Goal: Task Accomplishment & Management: Complete application form

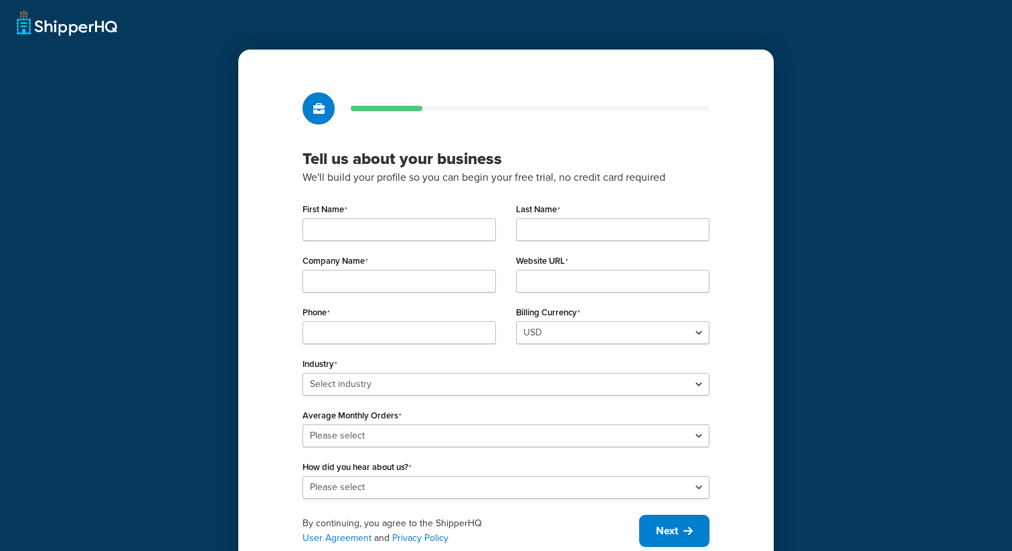
click at [403, 215] on div "First Name" at bounding box center [399, 219] width 193 height 41
click at [367, 225] on input "First Name" at bounding box center [399, 229] width 193 height 23
type input "Valeria"
type input "Test"
type input "4124627182"
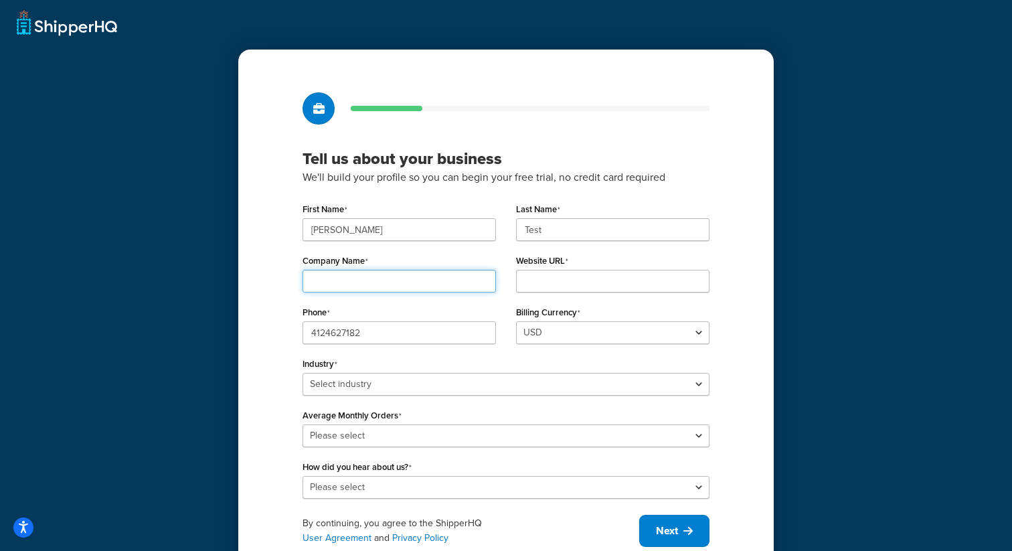
click at [398, 288] on input "Company Name" at bounding box center [399, 281] width 193 height 23
click at [410, 252] on div "Company Name" at bounding box center [399, 271] width 193 height 41
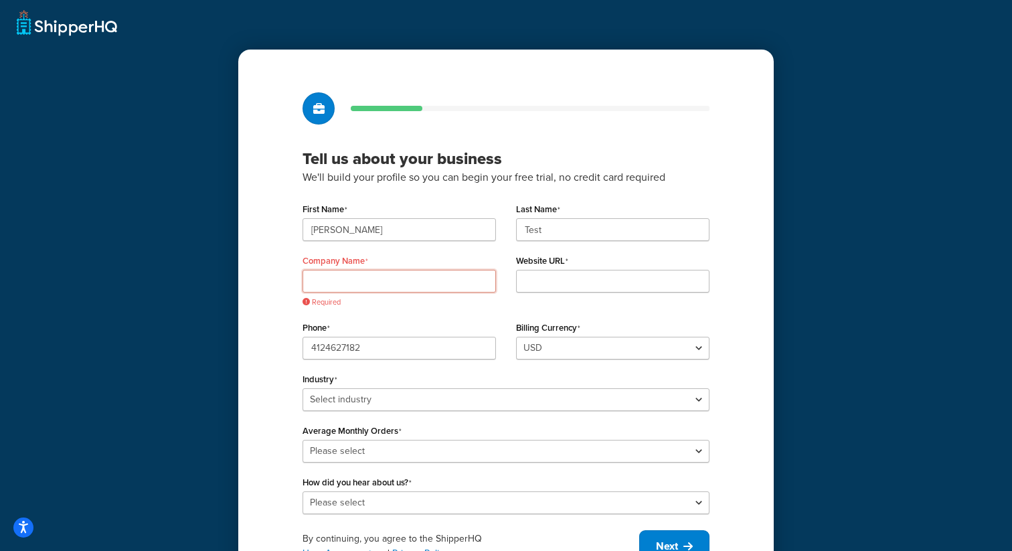
click at [425, 281] on input "Company Name" at bounding box center [399, 281] width 193 height 23
click at [549, 280] on input "Website URL" at bounding box center [612, 281] width 193 height 23
paste input "verifyEnvIsClear"
type input "verifyEnvIsClear"
drag, startPoint x: 403, startPoint y: 233, endPoint x: 292, endPoint y: 230, distance: 111.1
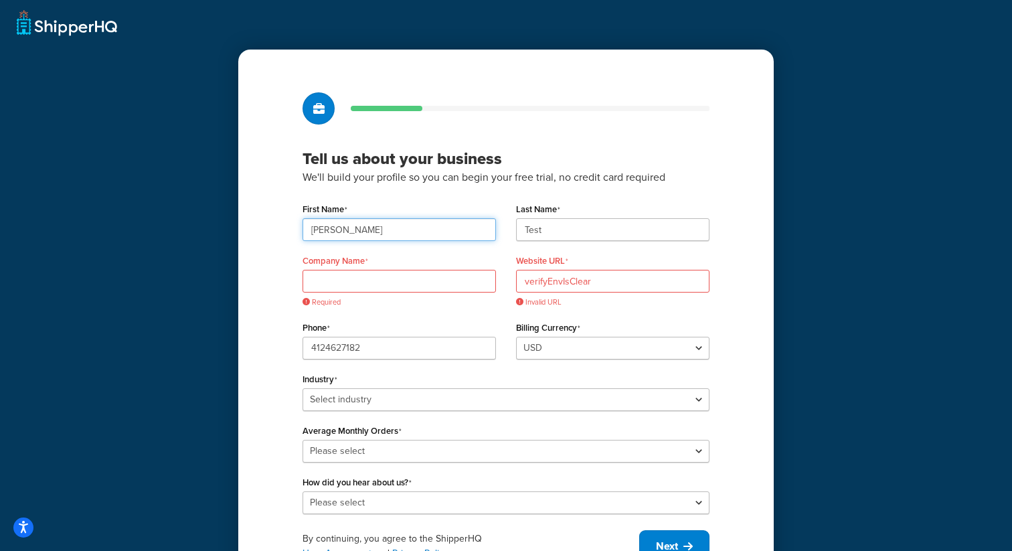
click at [292, 230] on div "Tell us about your business We'll build your profile so you can begin your free…" at bounding box center [505, 327] width 535 height 555
type input "Playwright"
click at [550, 230] on input "Test" at bounding box center [612, 229] width 193 height 23
drag, startPoint x: 553, startPoint y: 232, endPoint x: 473, endPoint y: 231, distance: 79.6
click at [473, 231] on div "First Name Playwright Last Name Test" at bounding box center [505, 225] width 427 height 52
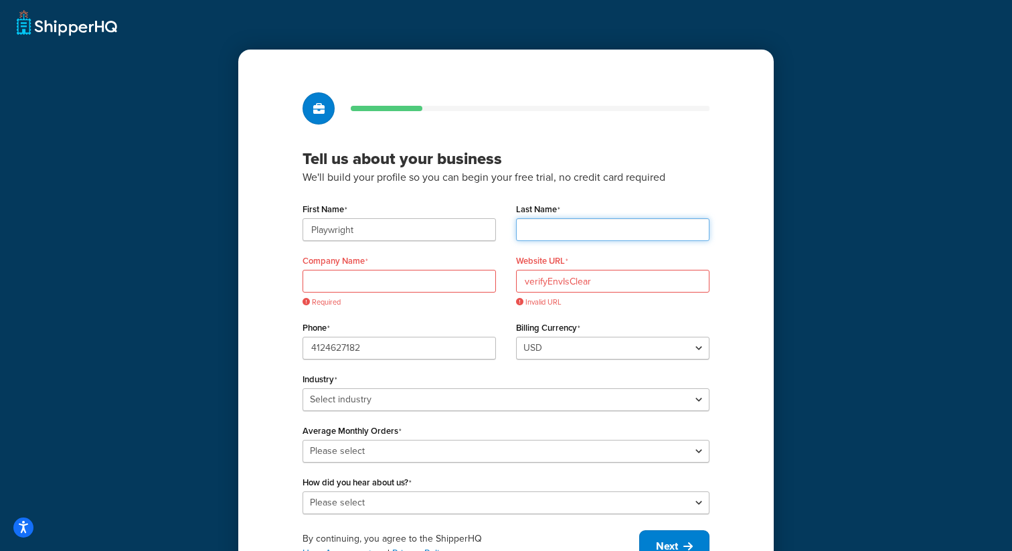
click at [572, 231] on input "Last Name" at bounding box center [612, 229] width 193 height 23
type input "Automation"
type input "My Company"
click at [609, 282] on input "verifyEnvIsClear" at bounding box center [612, 281] width 193 height 23
drag, startPoint x: 609, startPoint y: 282, endPoint x: 496, endPoint y: 282, distance: 113.1
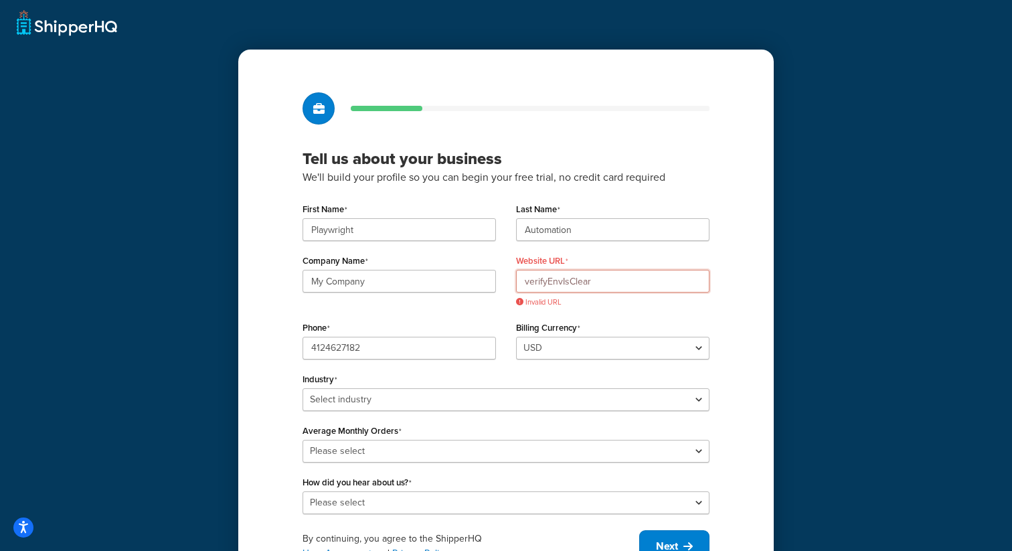
click at [496, 282] on div "Company Name My Company Website URL verifyEnvIsClear Invalid URL" at bounding box center [505, 284] width 427 height 66
paste input "www.pwprodtests.com"
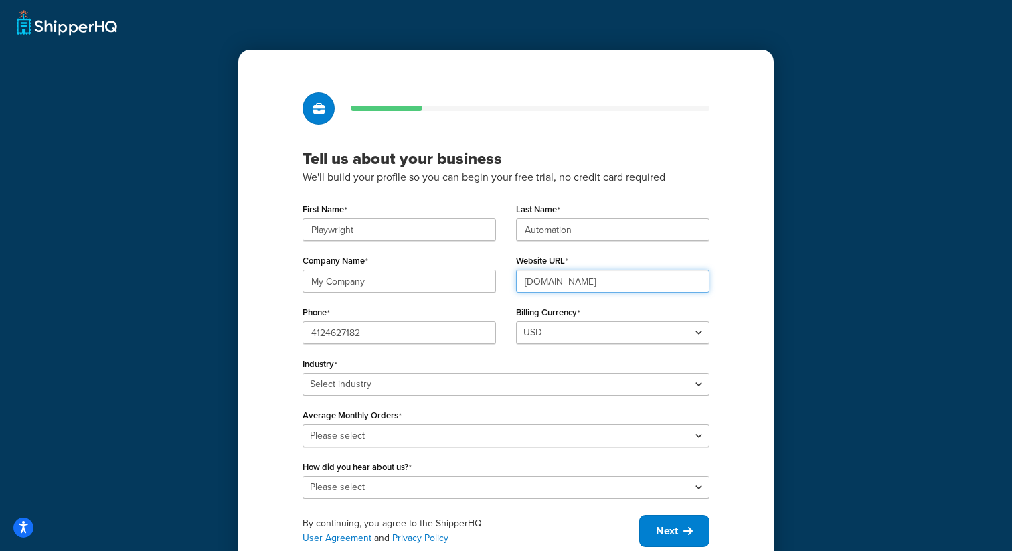
type input "www.pwprodtests.com"
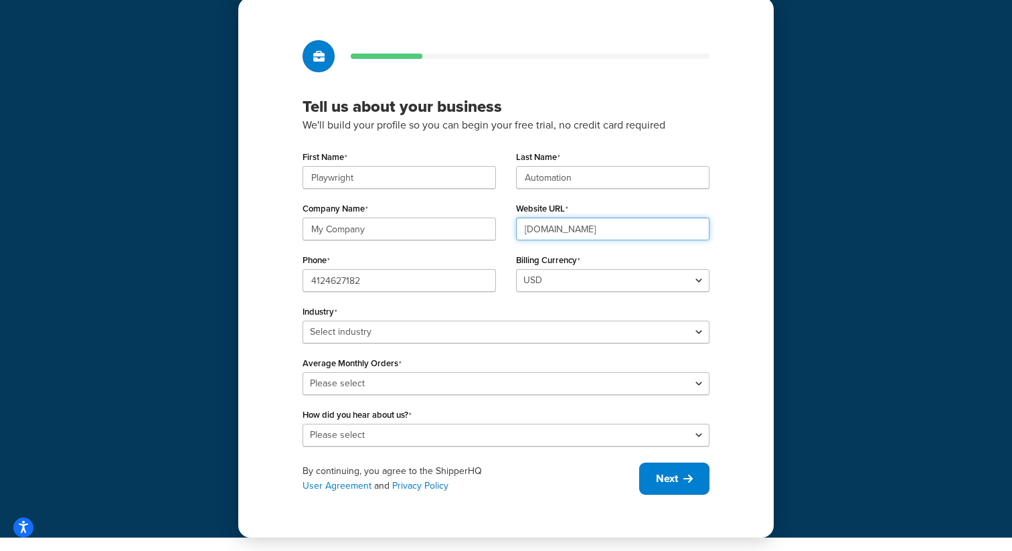
scroll to position [52, 0]
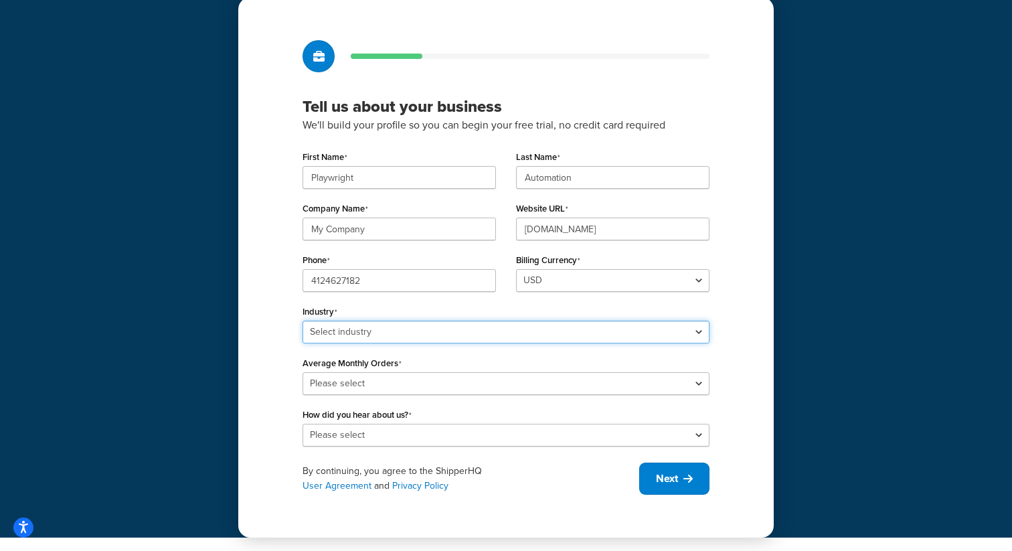
click at [486, 333] on select "Select industry Automotive Adult Agriculture Alcohol, Tobacco & CBD Arts & Craf…" at bounding box center [506, 332] width 407 height 23
select select "6"
click at [303, 321] on select "Select industry Automotive Adult Agriculture Alcohol, Tobacco & CBD Arts & Craf…" at bounding box center [506, 332] width 407 height 23
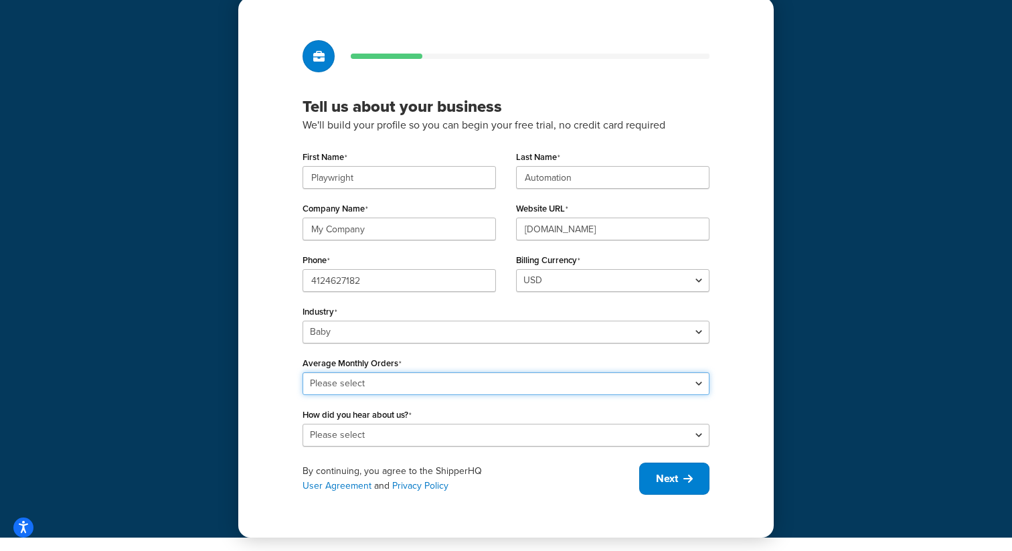
click at [361, 387] on select "Please select 0-500 501-1,000 1,001-10,000 10,001-20,000 Over 20,000" at bounding box center [506, 383] width 407 height 23
select select "4"
click at [303, 372] on select "Please select 0-500 501-1,000 1,001-10,000 10,001-20,000 Over 20,000" at bounding box center [506, 383] width 407 height 23
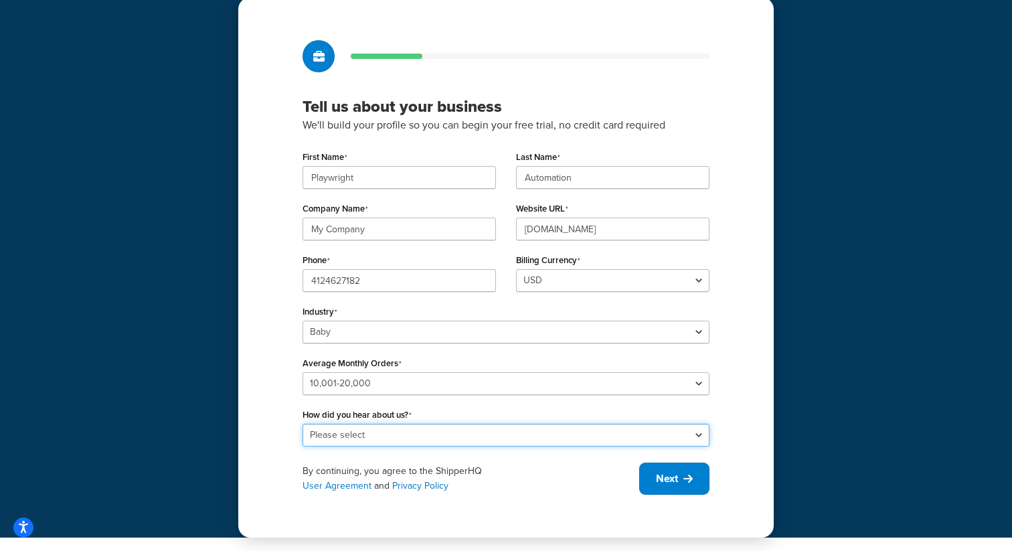
click at [375, 436] on select "Please select Online Search App Store or Marketplace Listing Referred by Agency…" at bounding box center [506, 435] width 407 height 23
select select "2"
click at [303, 424] on select "Please select Online Search App Store or Marketplace Listing Referred by Agency…" at bounding box center [506, 435] width 407 height 23
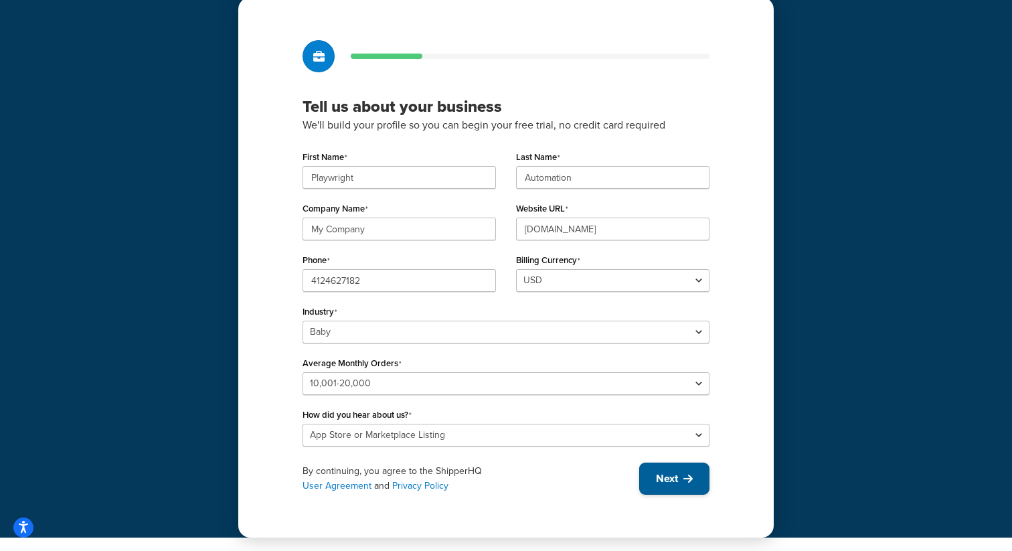
click at [674, 479] on span "Next" at bounding box center [667, 478] width 22 height 15
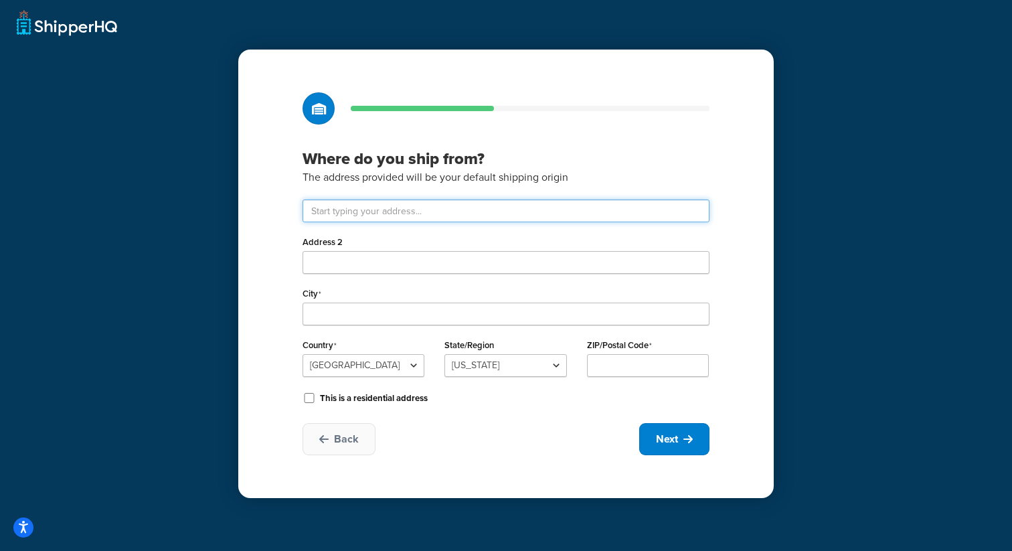
click at [402, 219] on input "text" at bounding box center [506, 210] width 407 height 23
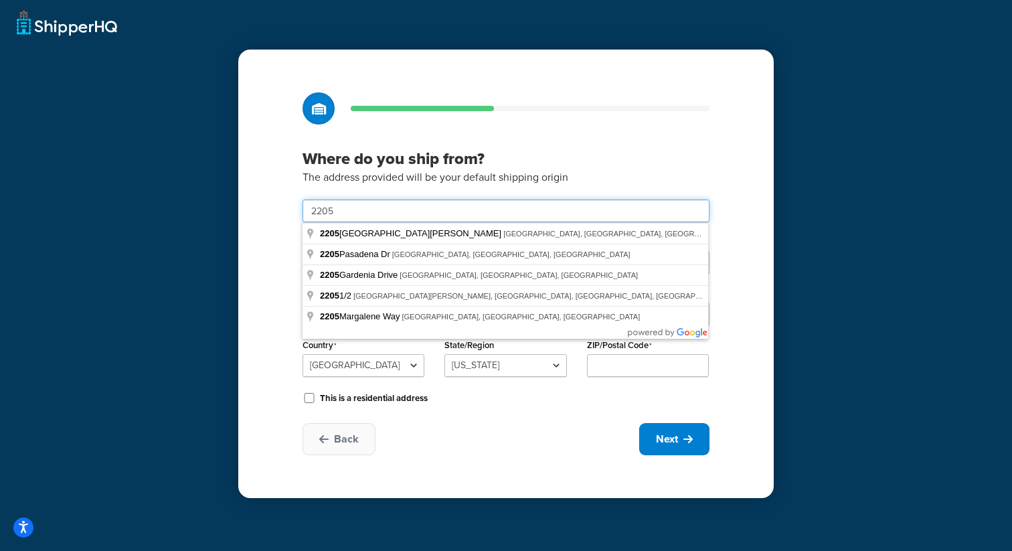
type input "2205 Four Waters Lp"
type input "Andice"
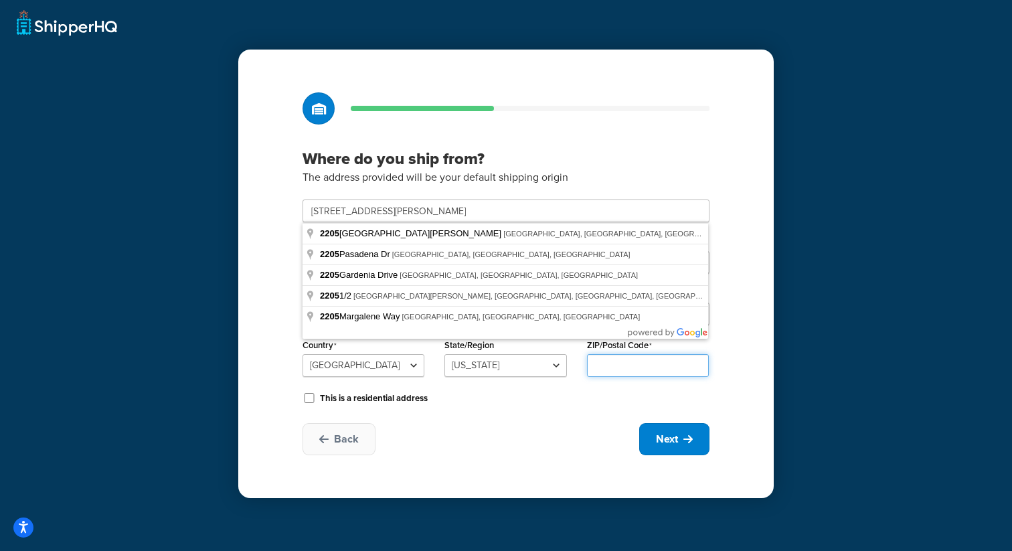
type input "78628"
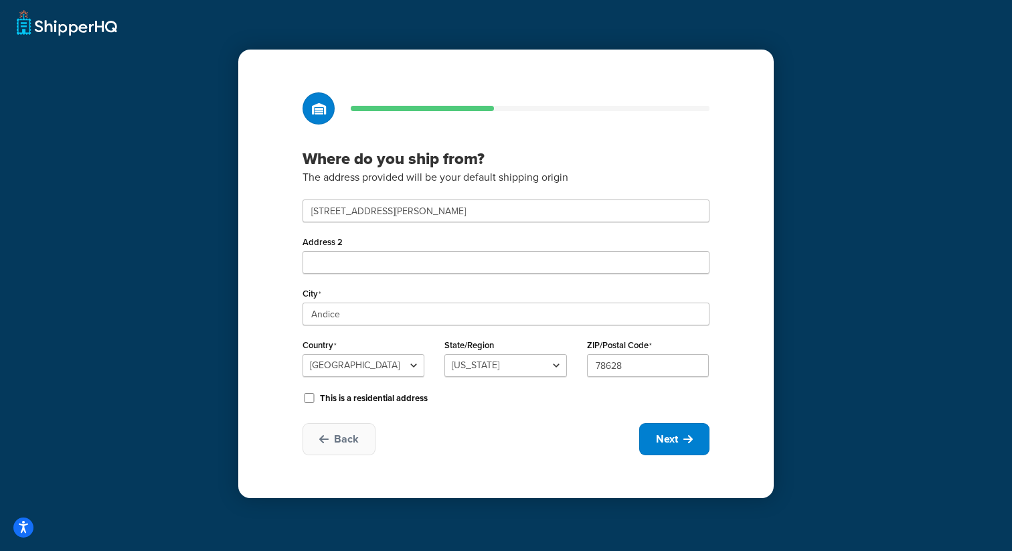
click at [513, 414] on div "Where do you ship from? The address provided will be your default shipping orig…" at bounding box center [505, 274] width 535 height 448
click at [500, 369] on select "Alabama Alaska American Samoa Arizona Arkansas Armed Forces Americas Armed Forc…" at bounding box center [505, 365] width 122 height 23
click at [444, 354] on select "Alabama Alaska American Samoa Arizona Arkansas Armed Forces Americas Armed Forc…" at bounding box center [505, 365] width 122 height 23
click at [681, 440] on button "Next" at bounding box center [674, 439] width 70 height 32
select select "1"
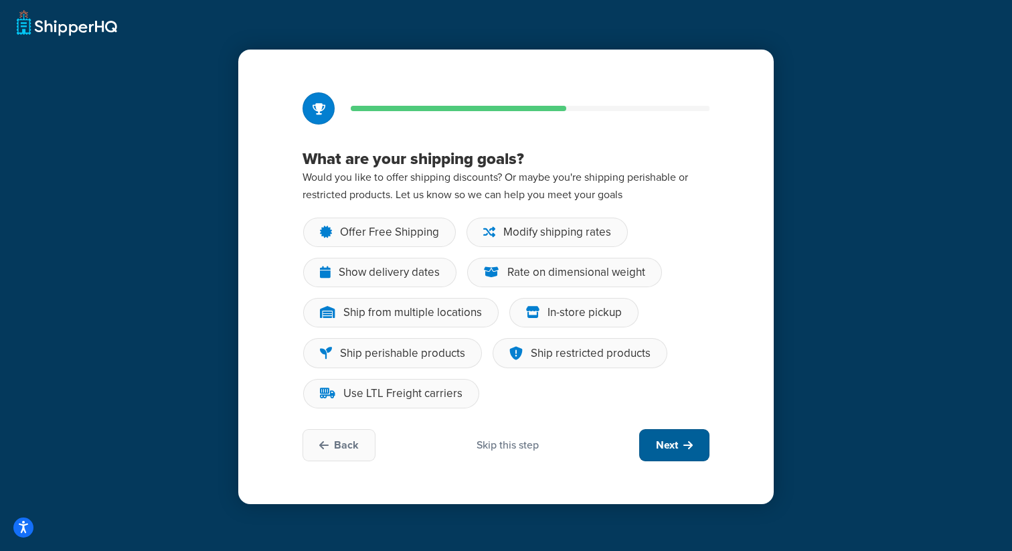
click at [681, 440] on button "Next" at bounding box center [674, 445] width 70 height 32
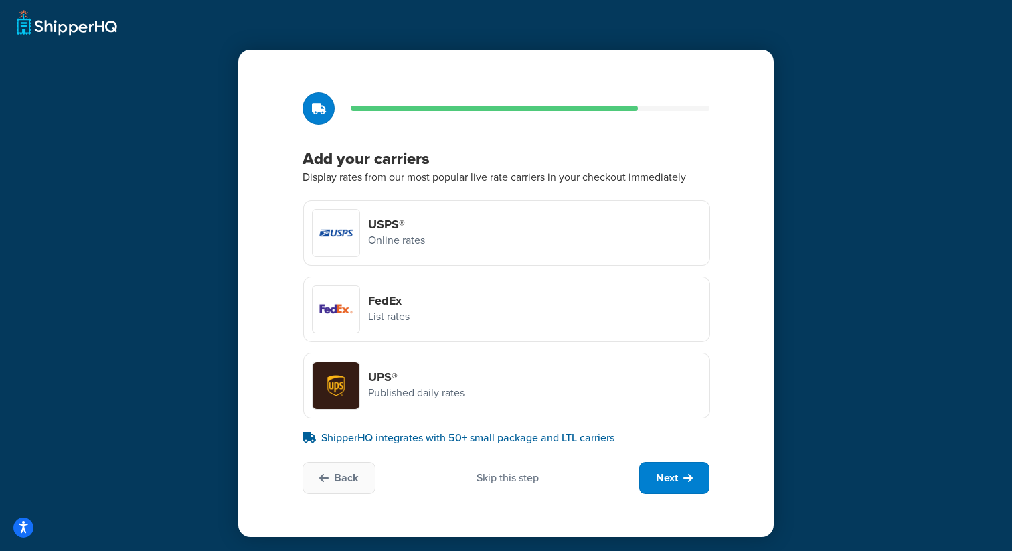
click at [440, 241] on div "USPS® Online rates" at bounding box center [506, 233] width 407 height 66
click at [0, 0] on input "USPS® Online rates" at bounding box center [0, 0] width 0 height 0
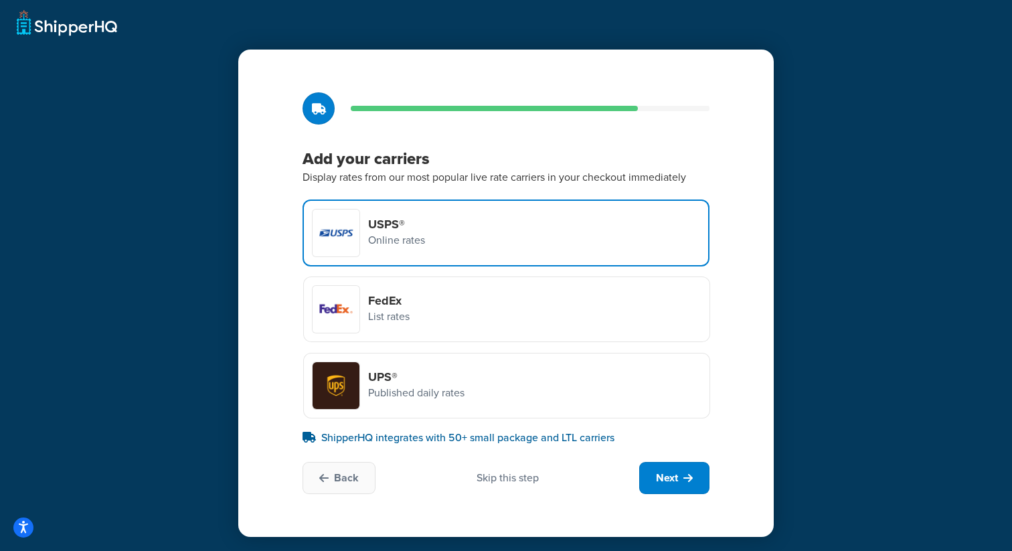
click at [421, 293] on div "FedEx List rates" at bounding box center [506, 309] width 407 height 66
click at [0, 0] on input "FedEx List rates" at bounding box center [0, 0] width 0 height 0
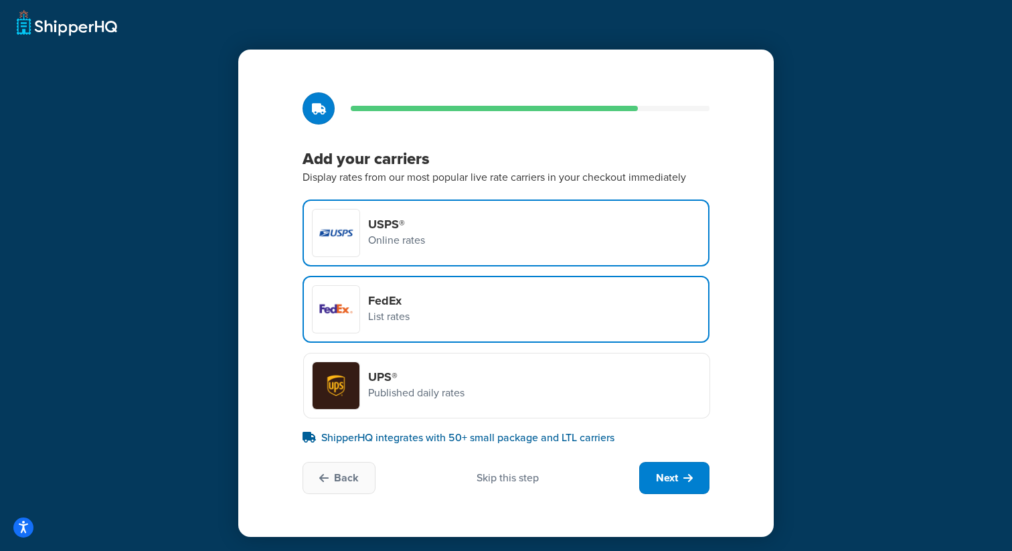
click at [407, 375] on h4 "UPS®" at bounding box center [416, 376] width 96 height 15
click at [0, 0] on input "UPS® Published daily rates" at bounding box center [0, 0] width 0 height 0
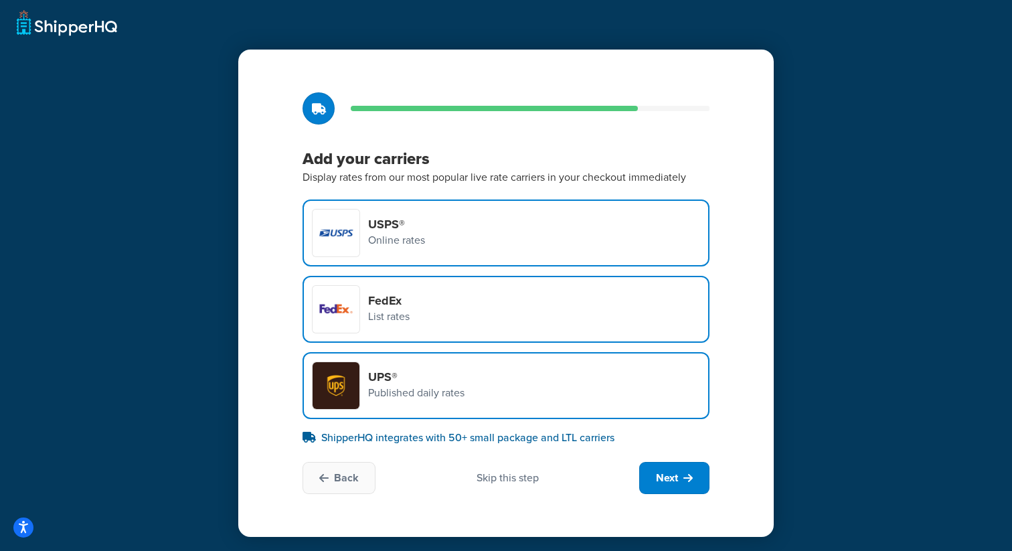
click at [483, 383] on div "UPS® Published daily rates" at bounding box center [506, 385] width 407 height 67
click at [0, 0] on input "UPS® Published daily rates" at bounding box center [0, 0] width 0 height 0
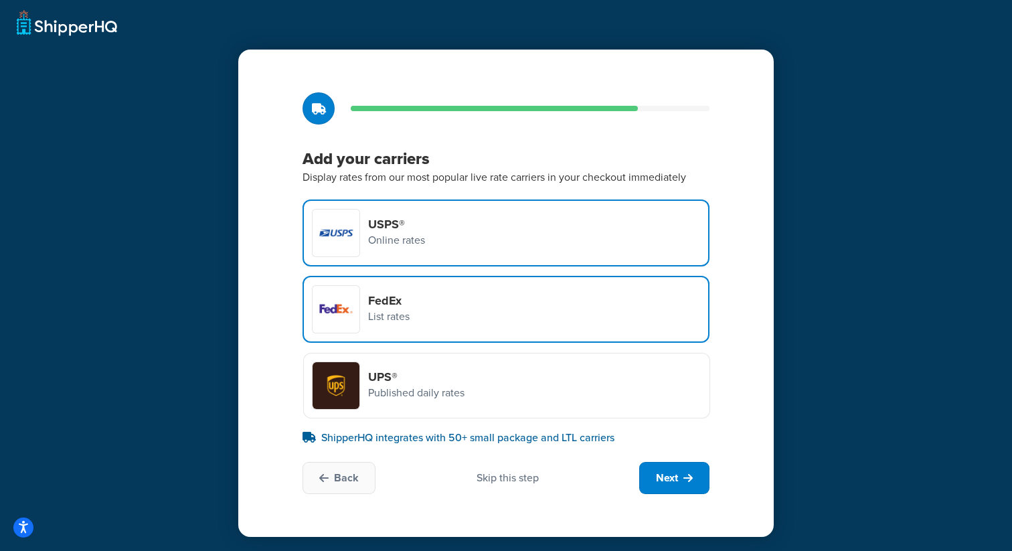
click at [469, 323] on div "FedEx List rates" at bounding box center [506, 309] width 407 height 67
click at [0, 0] on input "FedEx List rates" at bounding box center [0, 0] width 0 height 0
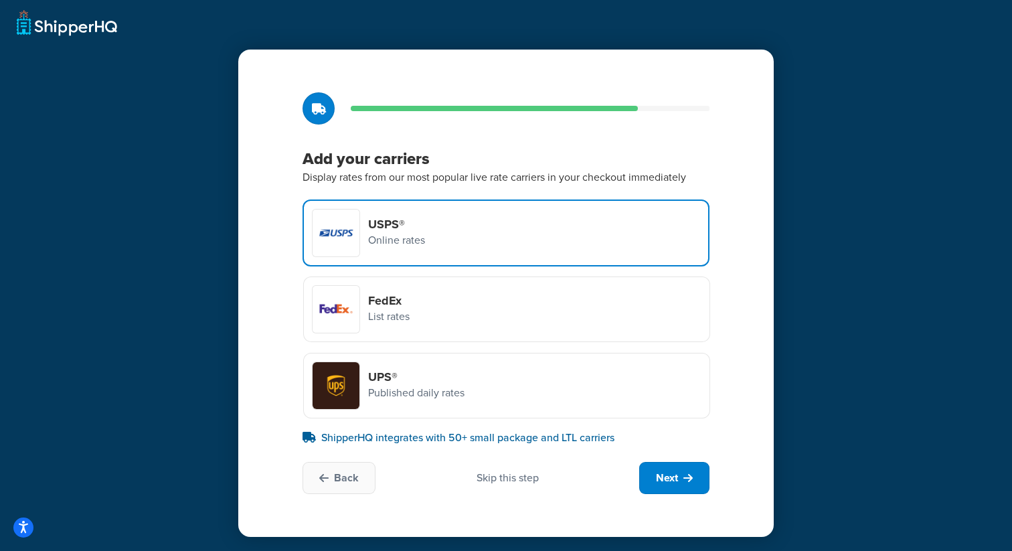
click at [454, 235] on div "USPS® Online rates" at bounding box center [506, 232] width 407 height 67
click at [0, 0] on input "USPS® Online rates" at bounding box center [0, 0] width 0 height 0
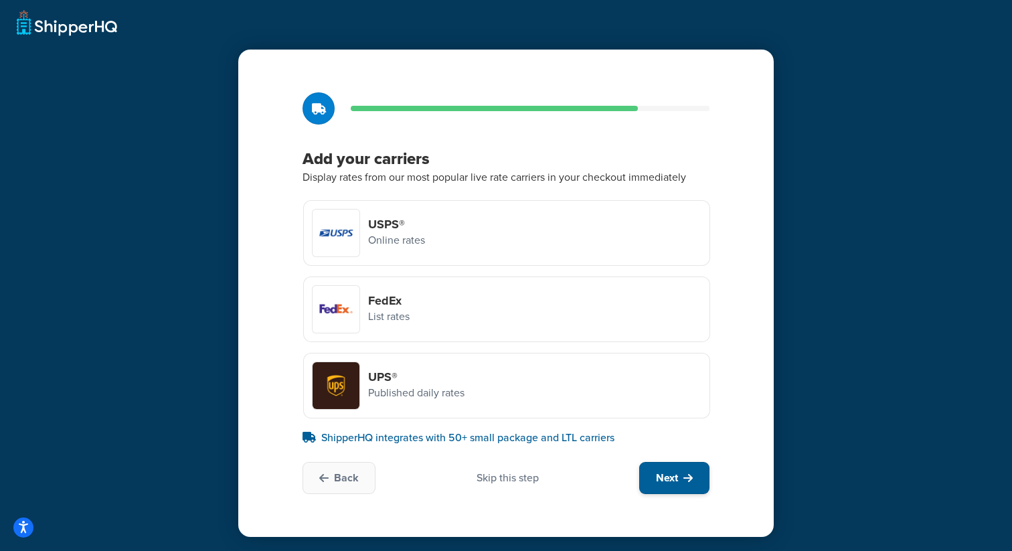
click at [649, 483] on button "Next" at bounding box center [674, 478] width 70 height 32
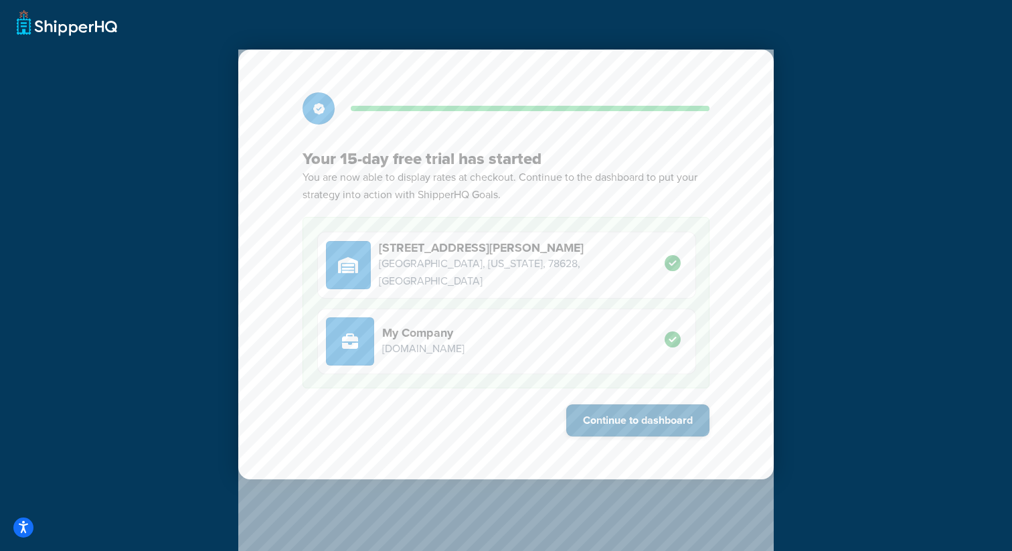
click at [641, 420] on button "Continue to dashboard" at bounding box center [637, 420] width 143 height 32
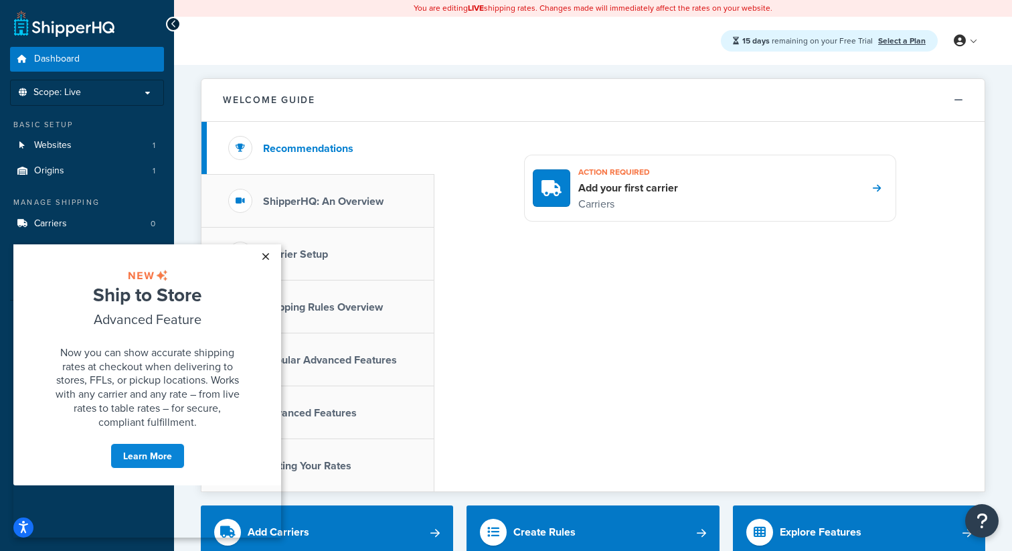
click at [268, 258] on link "×" at bounding box center [265, 256] width 23 height 24
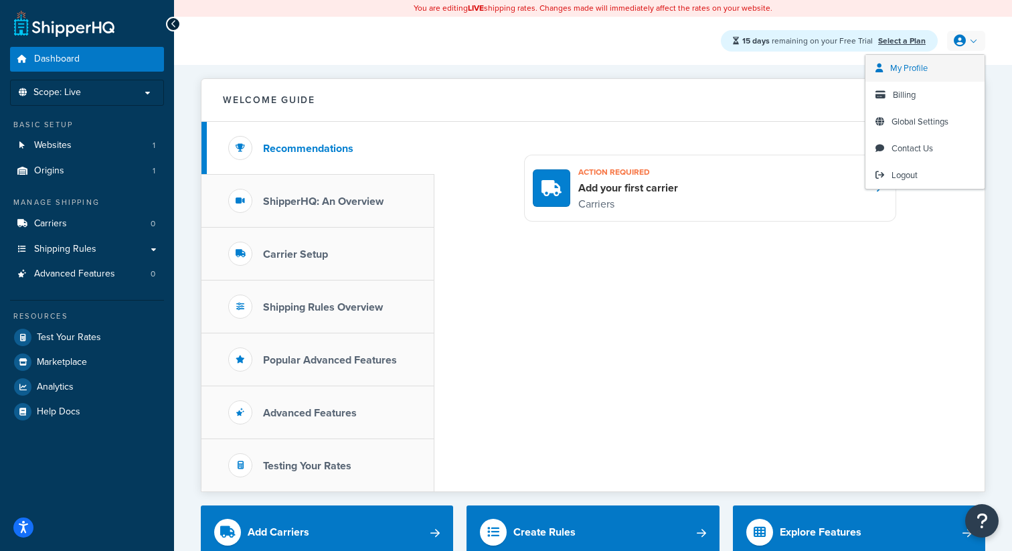
click at [940, 72] on link "My Profile" at bounding box center [924, 68] width 119 height 27
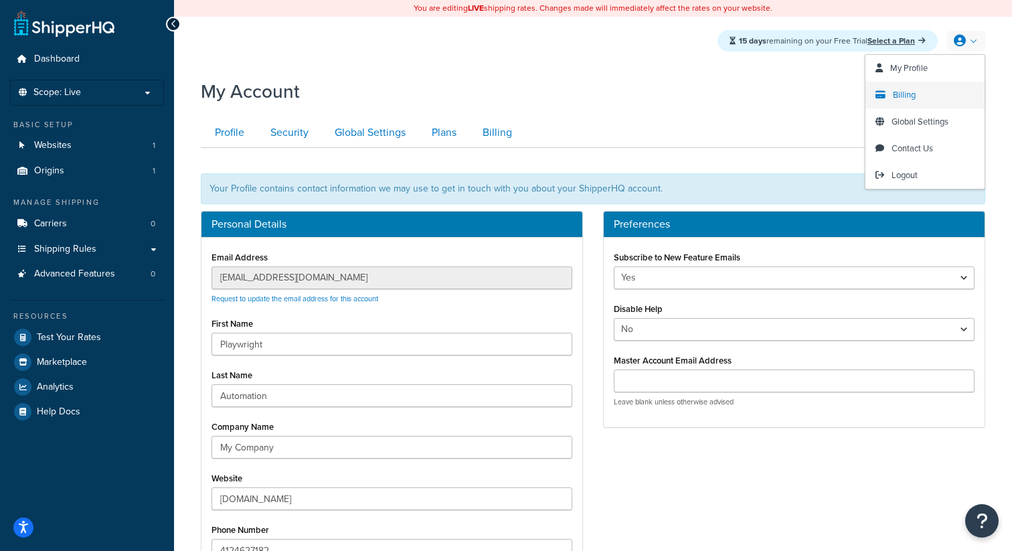
click at [913, 97] on span "Billing" at bounding box center [904, 94] width 23 height 13
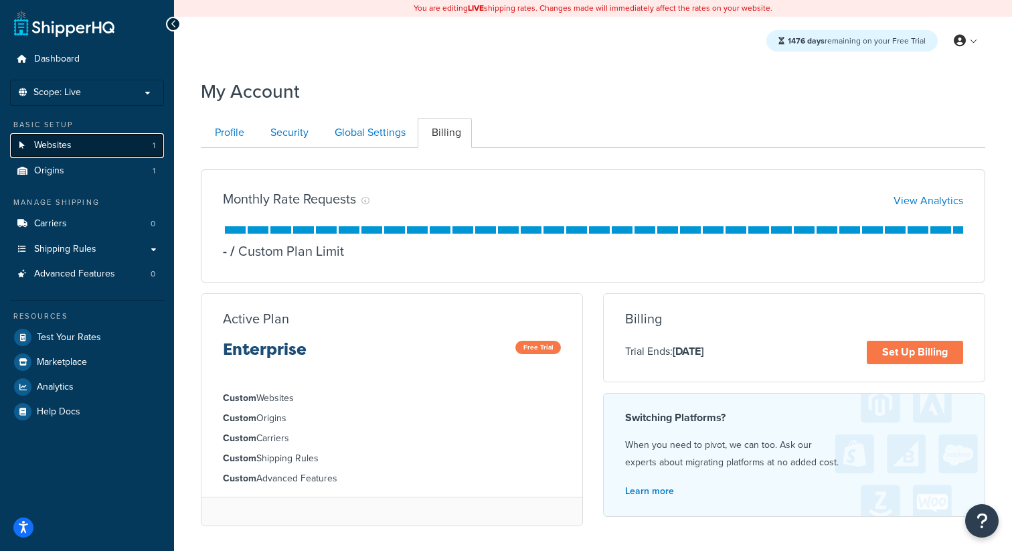
click at [131, 151] on link "Websites 1" at bounding box center [87, 145] width 154 height 25
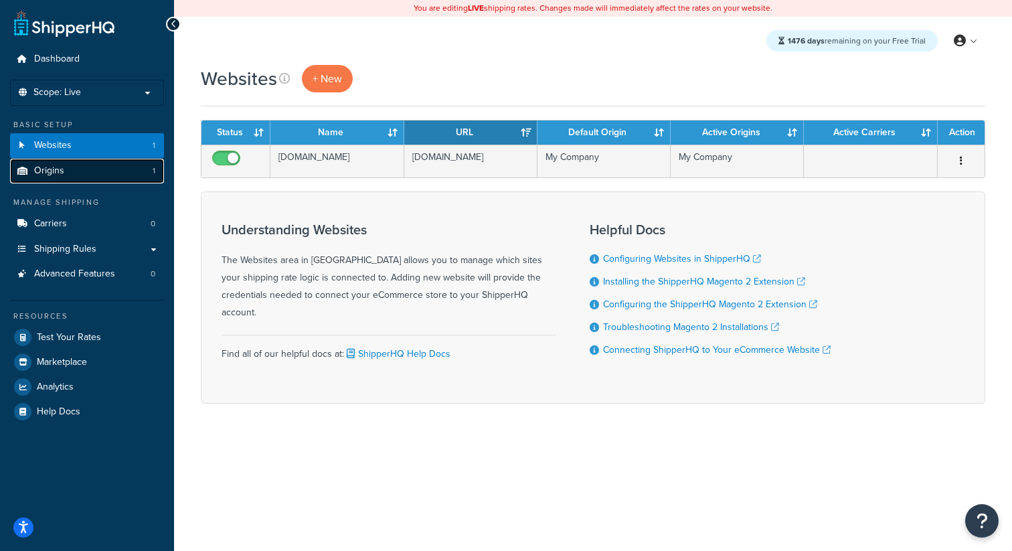
click at [120, 166] on link "Origins 1" at bounding box center [87, 171] width 154 height 25
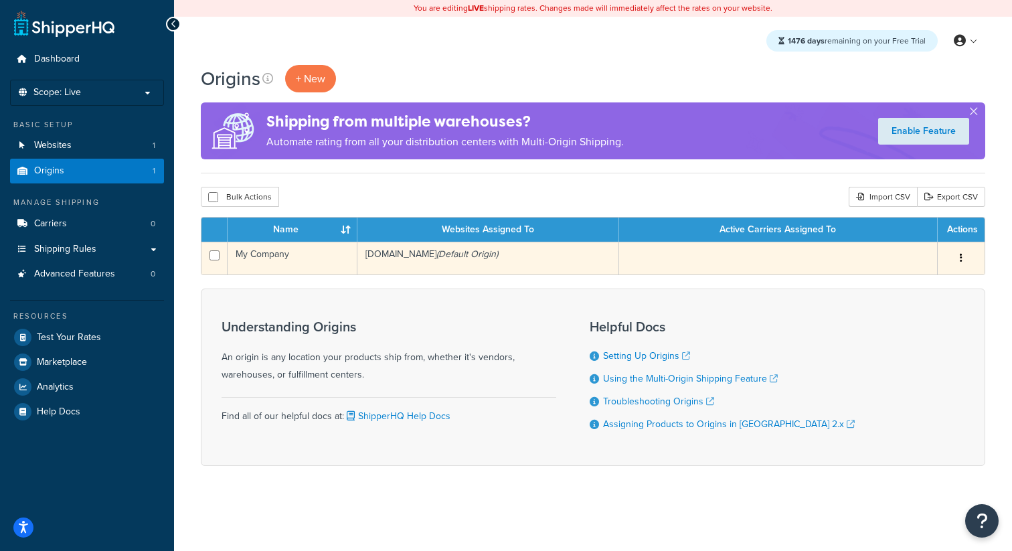
click at [457, 264] on td "[DOMAIN_NAME] (Default Origin)" at bounding box center [488, 258] width 262 height 33
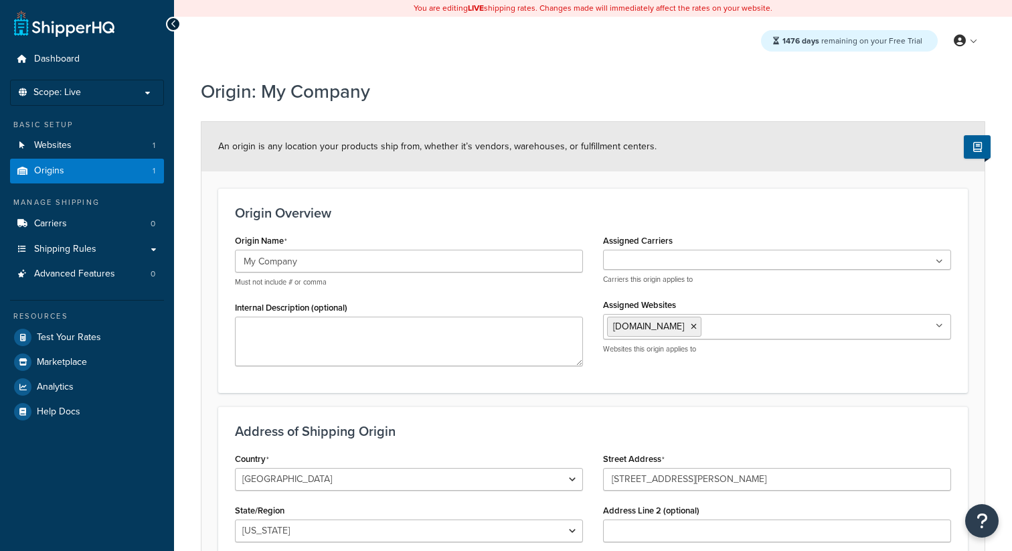
select select "43"
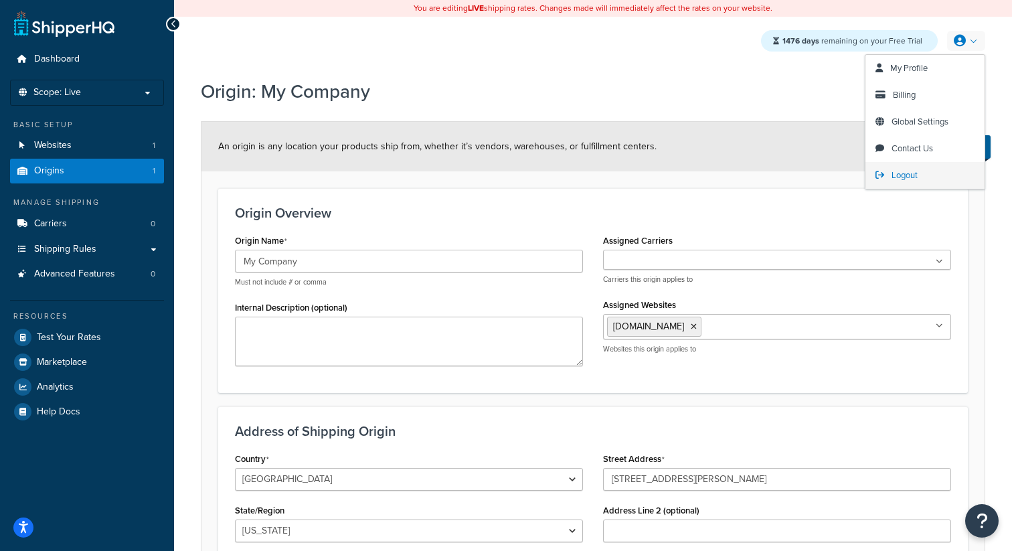
click at [893, 179] on span "Logout" at bounding box center [904, 175] width 26 height 13
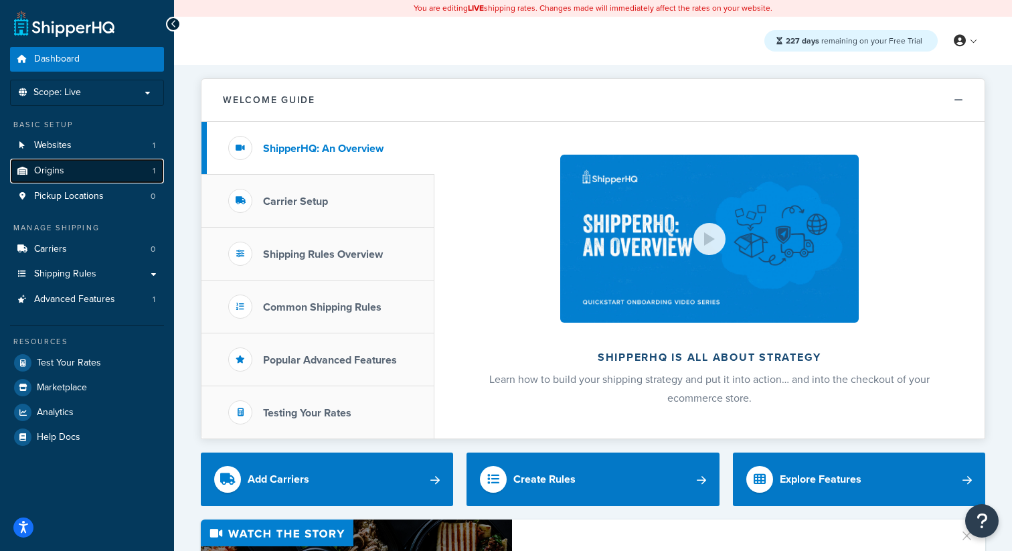
click at [74, 172] on link "Origins 1" at bounding box center [87, 171] width 154 height 25
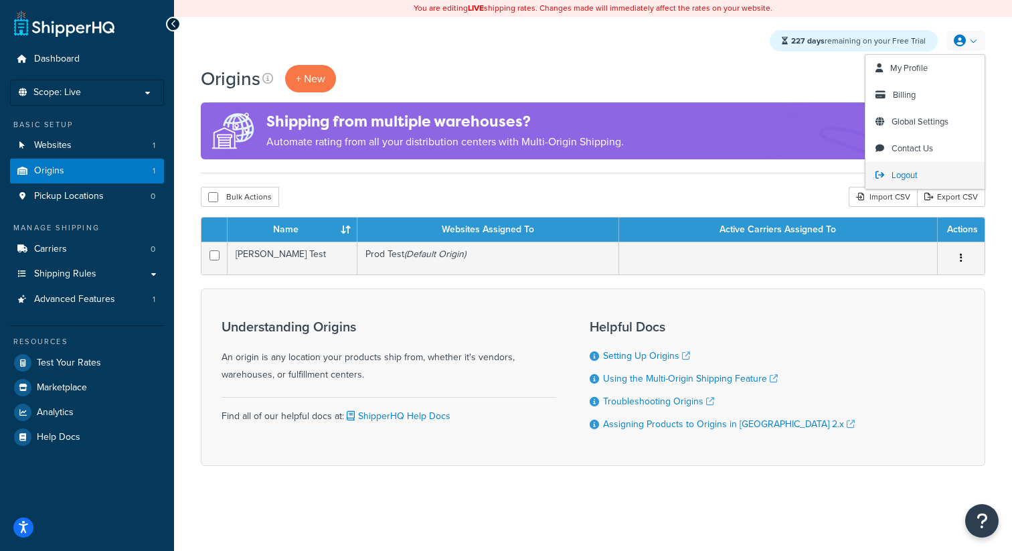
click at [905, 180] on span "Logout" at bounding box center [904, 175] width 26 height 13
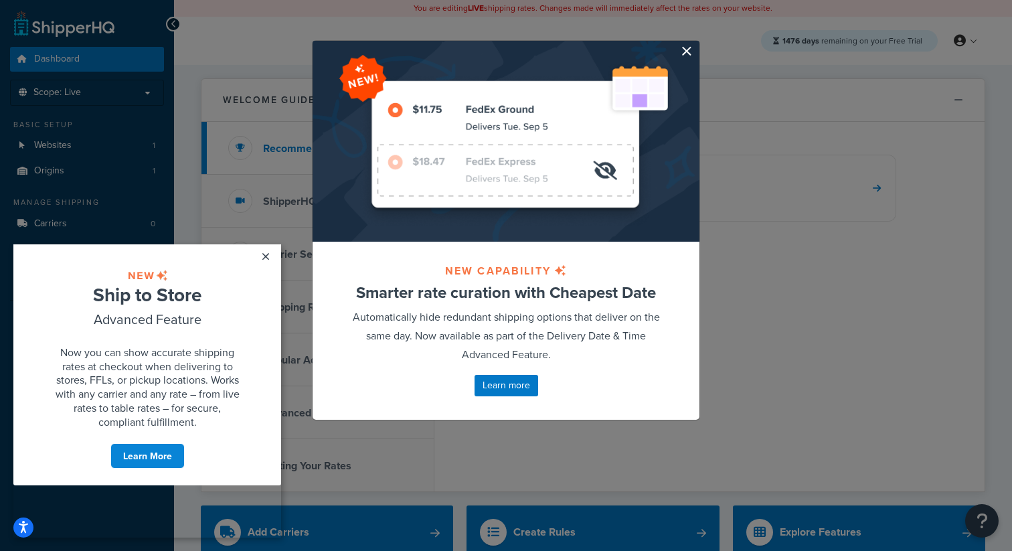
click at [696, 44] on button "button" at bounding box center [697, 42] width 3 height 3
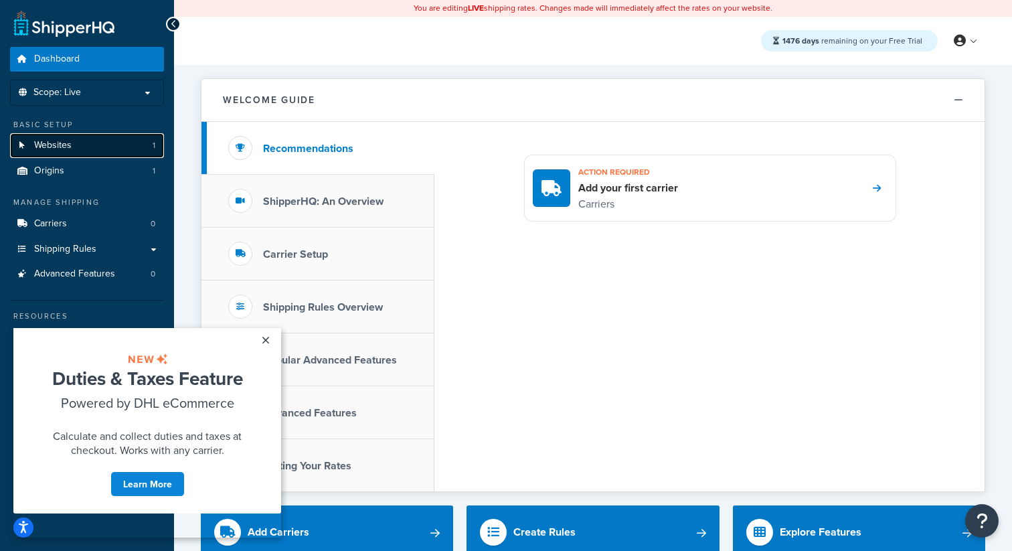
click at [120, 148] on link "Websites 1" at bounding box center [87, 145] width 154 height 25
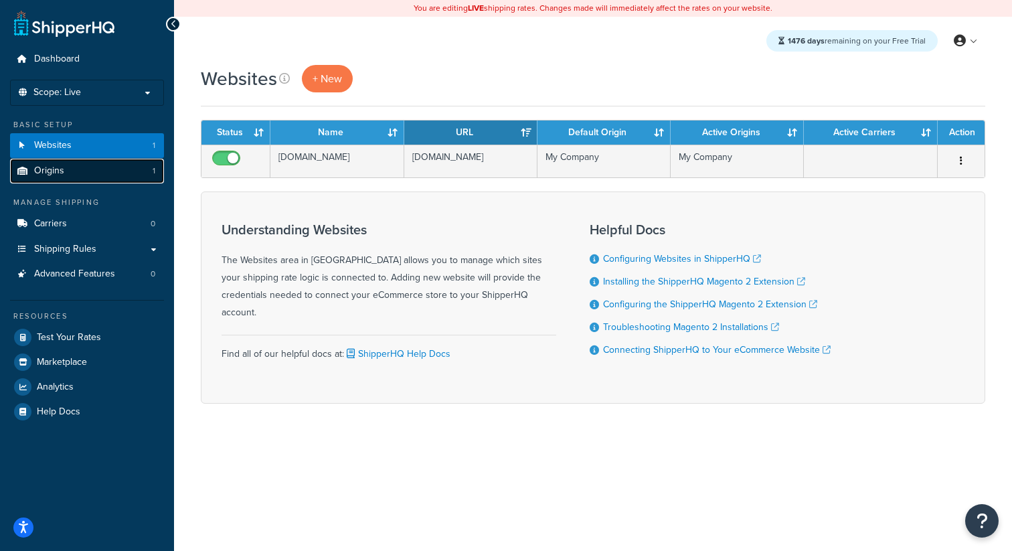
click at [110, 168] on link "Origins 1" at bounding box center [87, 171] width 154 height 25
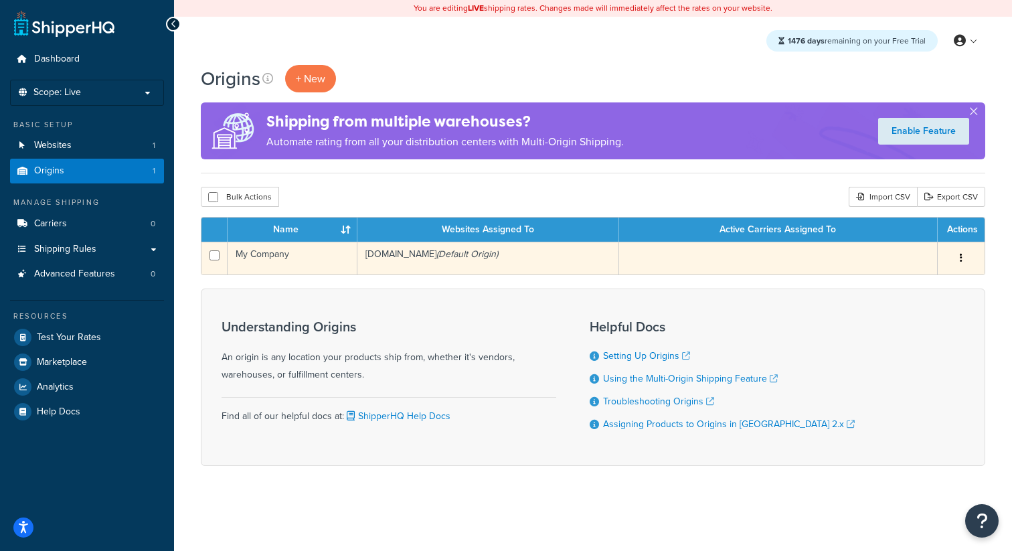
click at [432, 267] on td "www.pwprodtests.com (Default Origin)" at bounding box center [488, 258] width 262 height 33
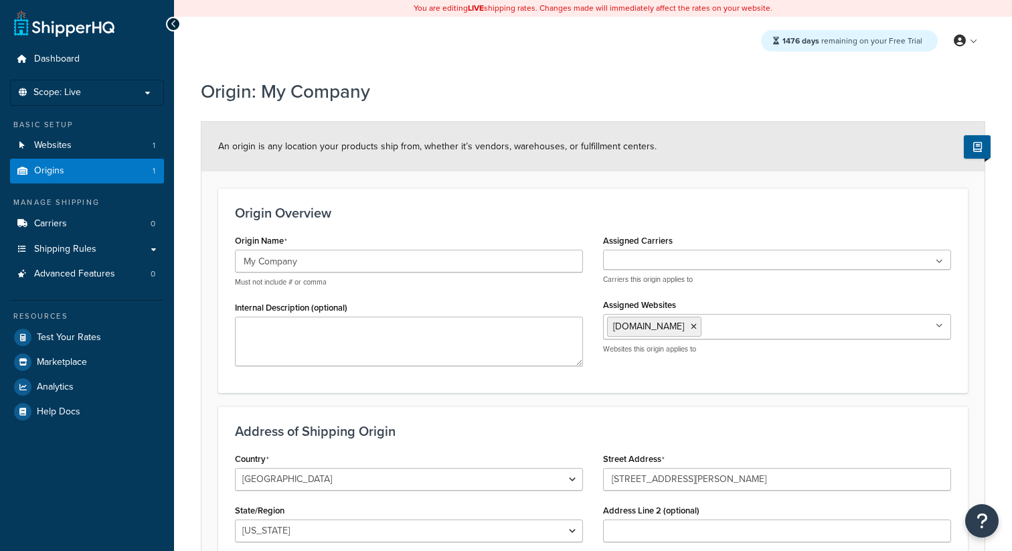
select select "43"
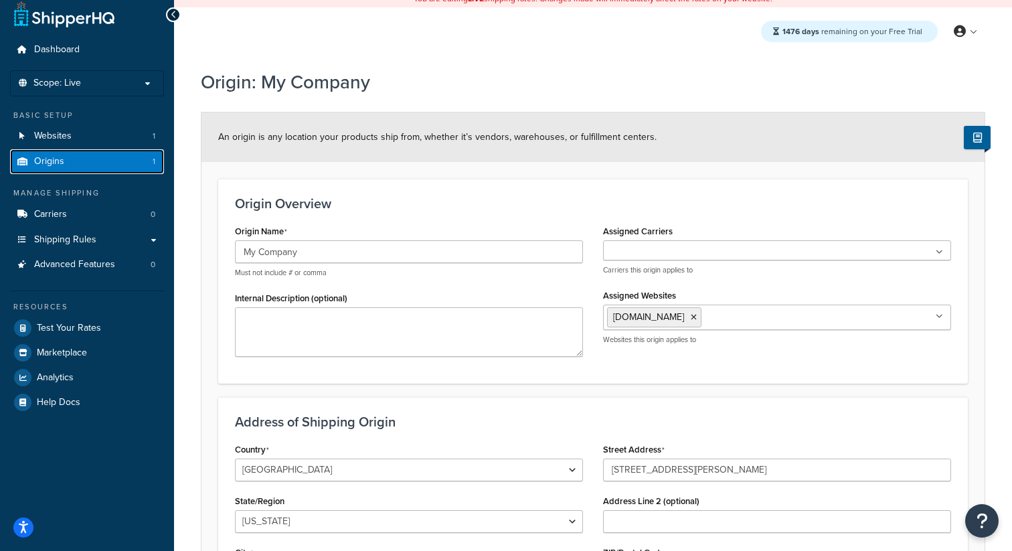
click at [135, 159] on link "Origins 1" at bounding box center [87, 161] width 154 height 25
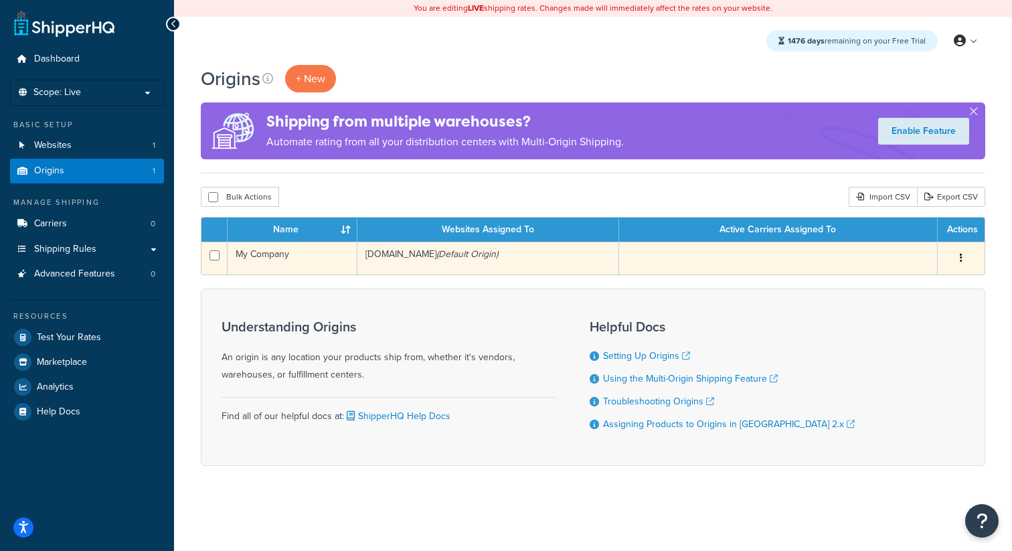
click at [452, 268] on td "www.pwprodtests.com (Default Origin)" at bounding box center [488, 258] width 262 height 33
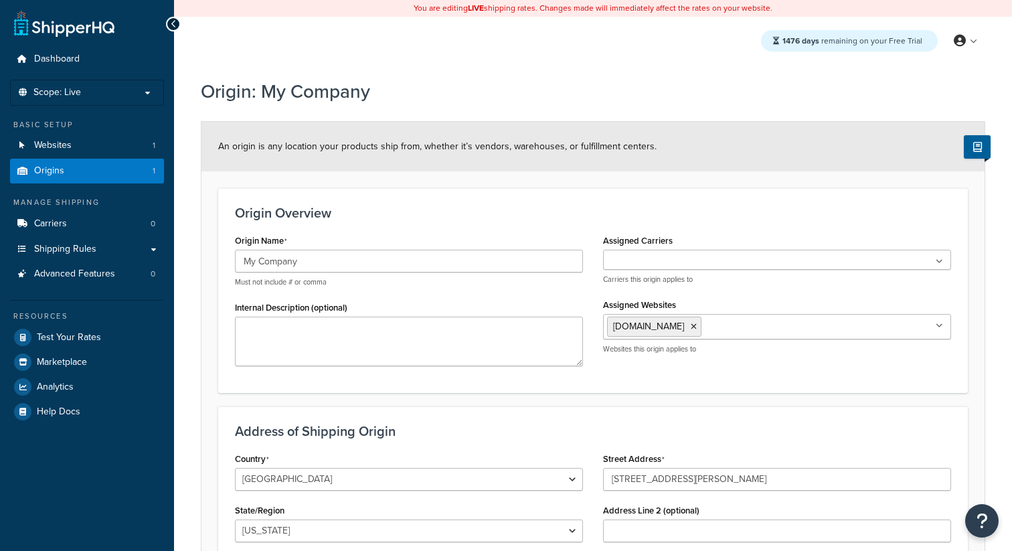
select select "43"
click at [143, 179] on link "Origins 1" at bounding box center [87, 171] width 154 height 25
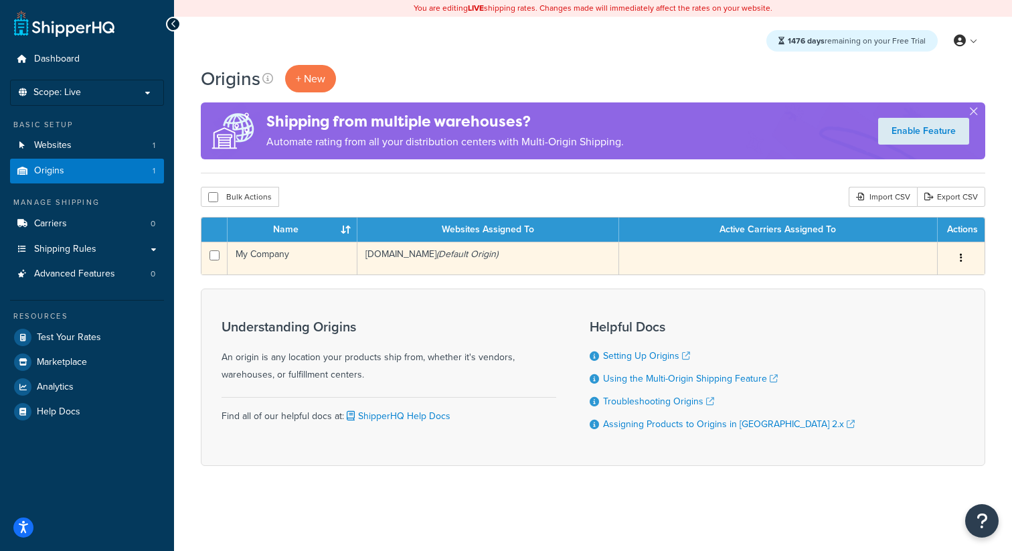
click at [479, 259] on icon "(Default Origin)" at bounding box center [467, 254] width 62 height 14
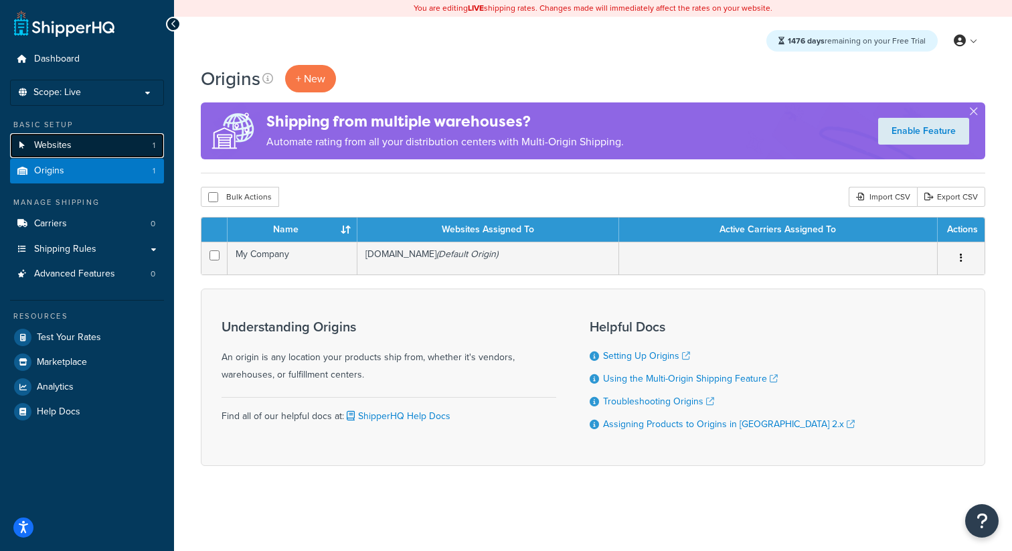
click at [76, 137] on link "Websites 1" at bounding box center [87, 145] width 154 height 25
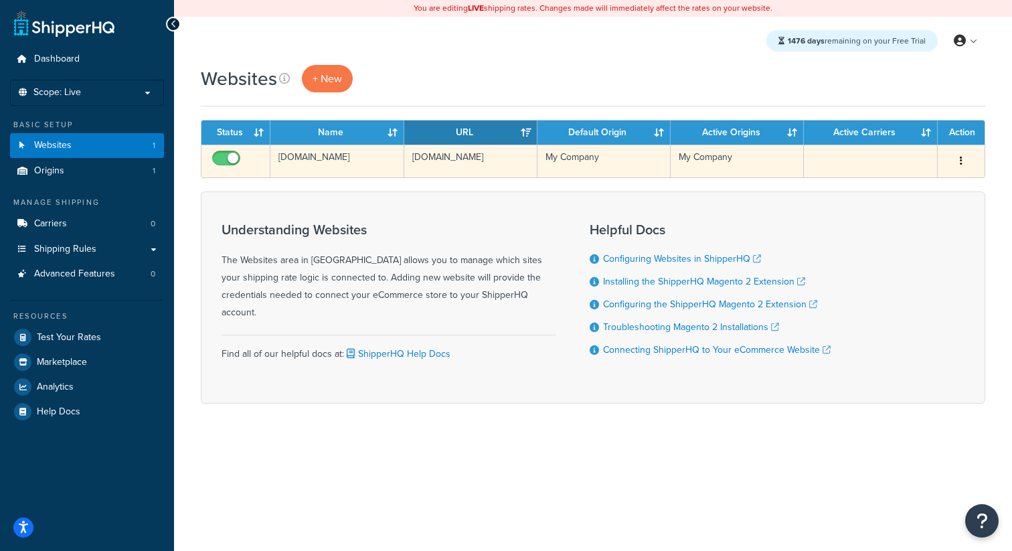
click at [356, 172] on td "[DOMAIN_NAME]" at bounding box center [336, 161] width 133 height 33
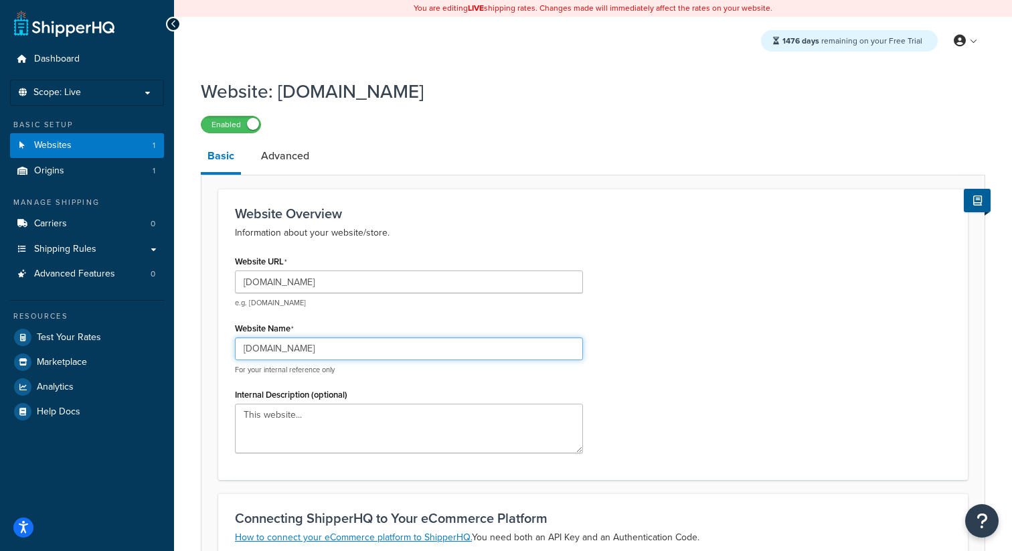
drag, startPoint x: 347, startPoint y: 349, endPoint x: 209, endPoint y: 346, distance: 137.9
click at [211, 347] on form "Website Overview Information about your website/store. Website URL [DOMAIN_NAME…" at bounding box center [592, 521] width 783 height 665
type input "Prod Test"
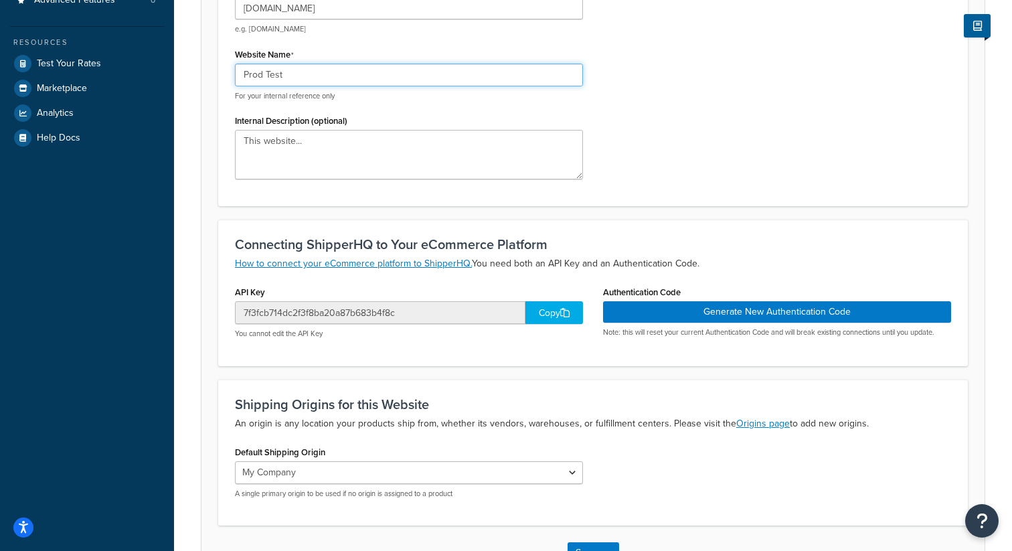
scroll to position [372, 0]
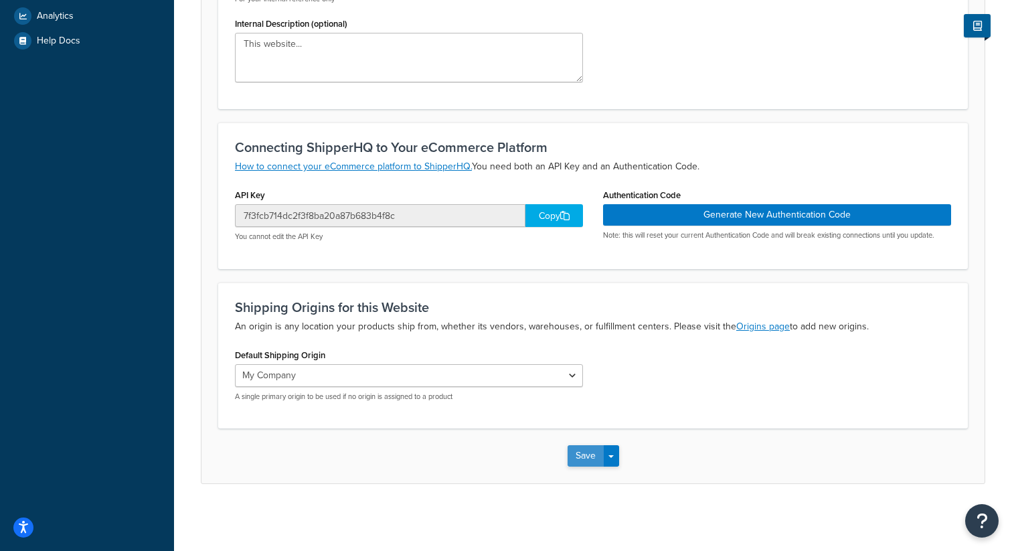
click at [581, 464] on button "Save" at bounding box center [586, 455] width 36 height 21
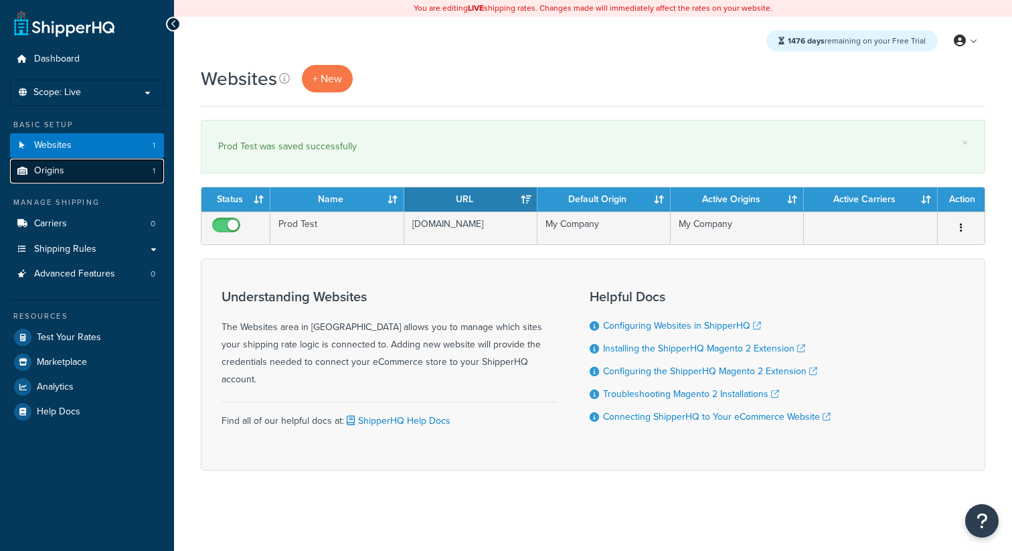
click at [79, 171] on link "Origins 1" at bounding box center [87, 171] width 154 height 25
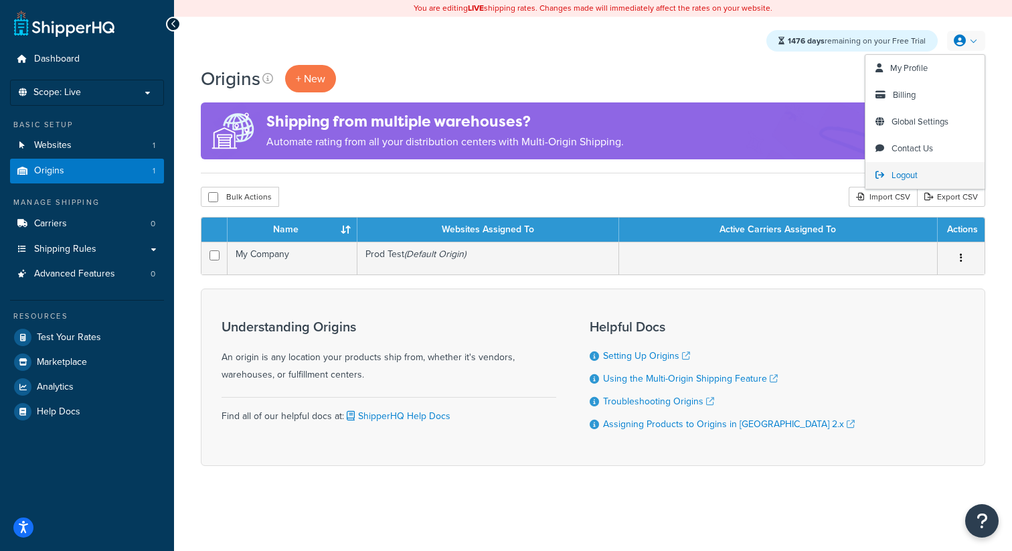
click at [908, 177] on span "Logout" at bounding box center [904, 175] width 26 height 13
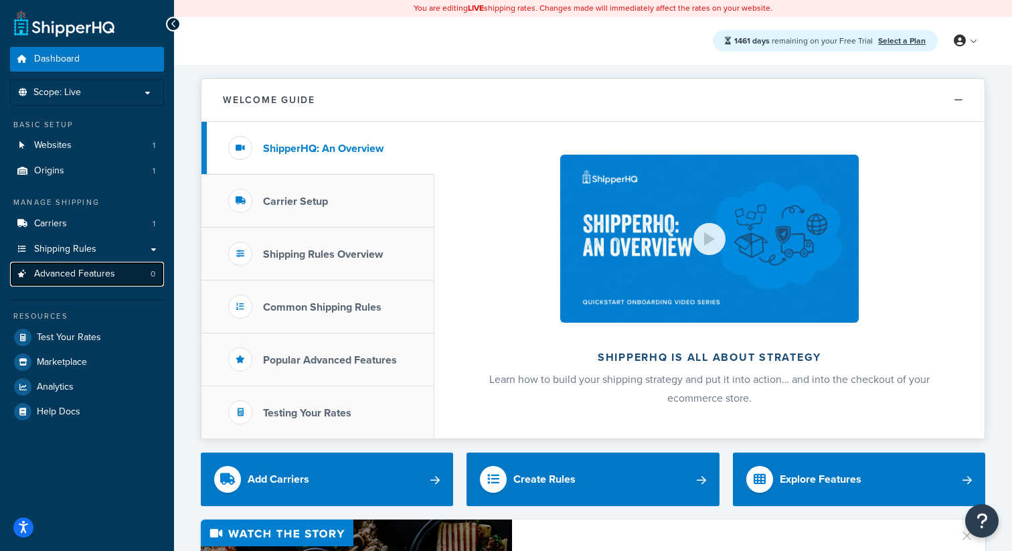
click at [115, 280] on link "Advanced Features 0" at bounding box center [87, 274] width 154 height 25
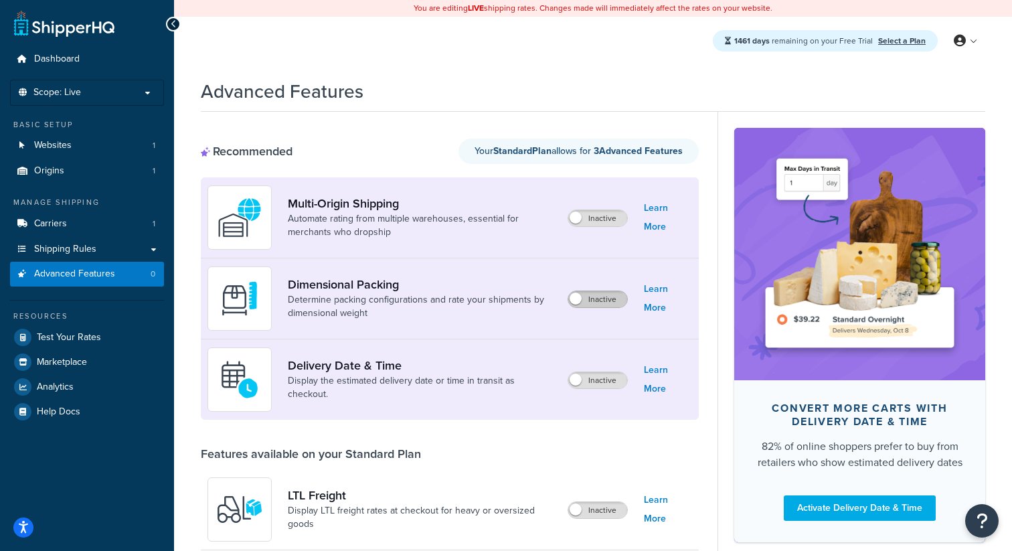
click at [605, 302] on label "Inactive" at bounding box center [597, 299] width 59 height 16
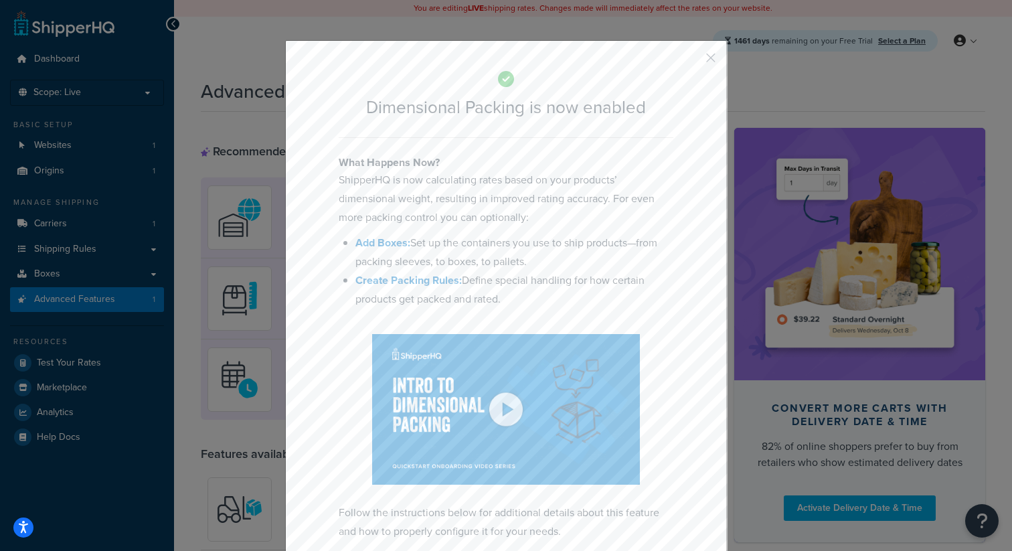
scroll to position [70, 0]
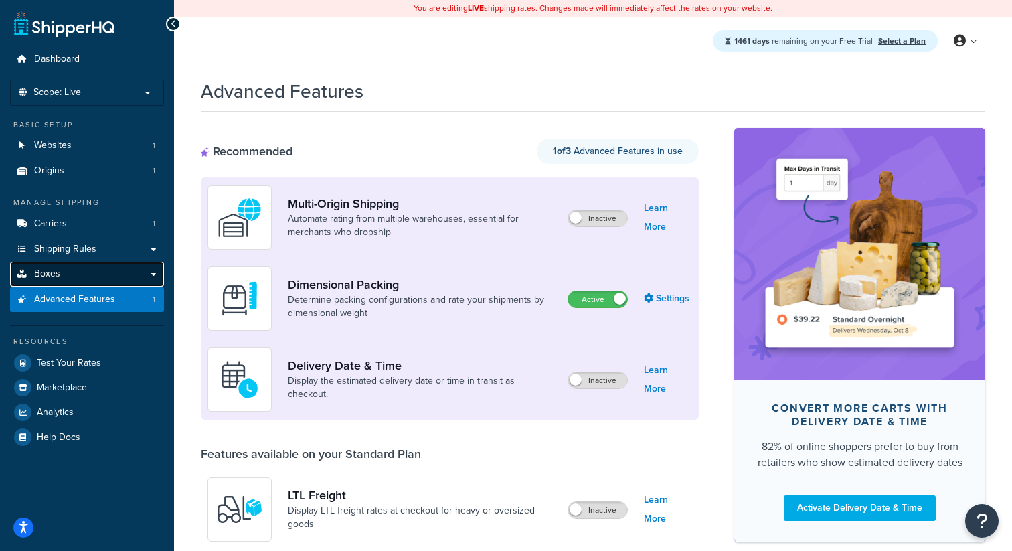
click at [128, 276] on link "Boxes" at bounding box center [87, 274] width 154 height 25
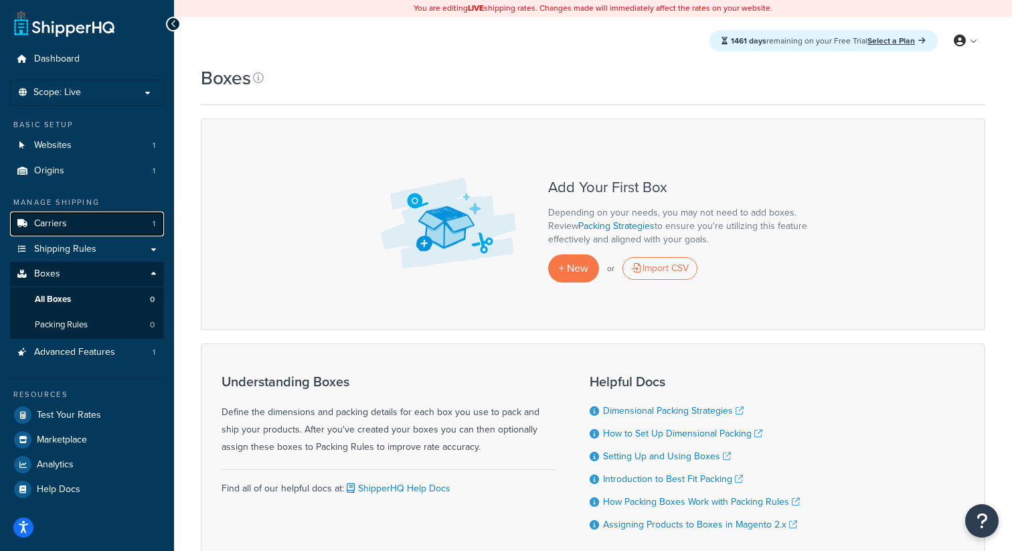
click at [110, 226] on link "Carriers 1" at bounding box center [87, 223] width 154 height 25
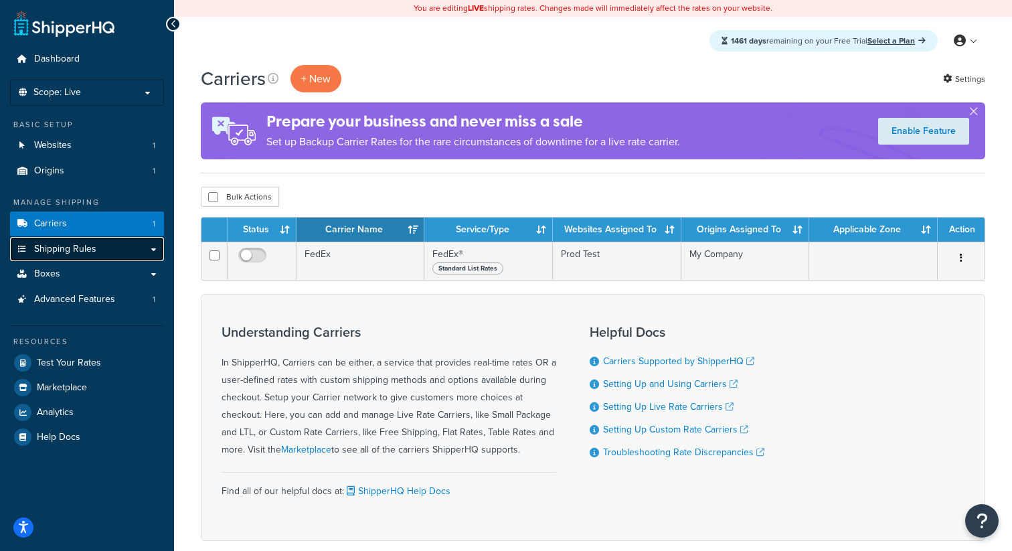
click at [118, 252] on link "Shipping Rules" at bounding box center [87, 249] width 154 height 25
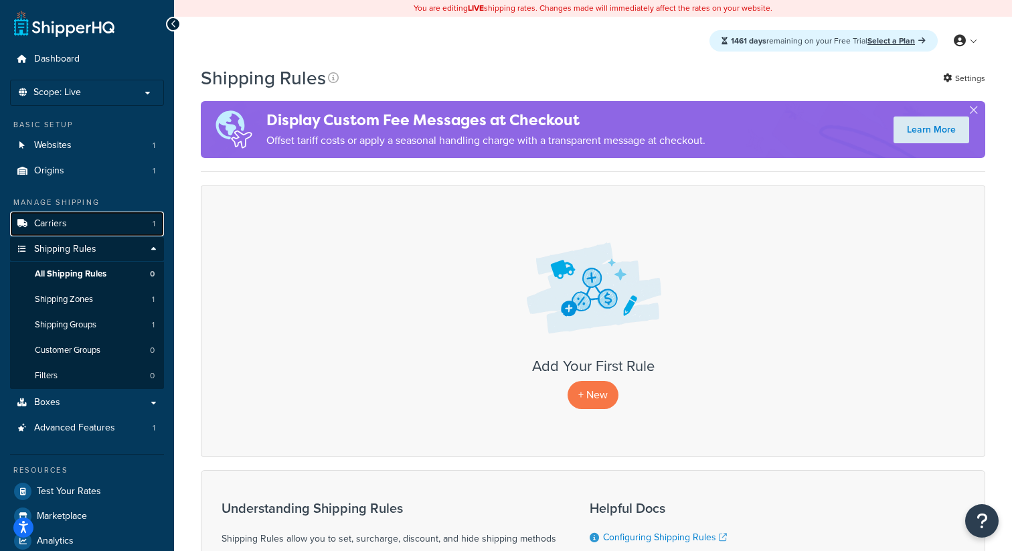
click at [121, 222] on link "Carriers 1" at bounding box center [87, 223] width 154 height 25
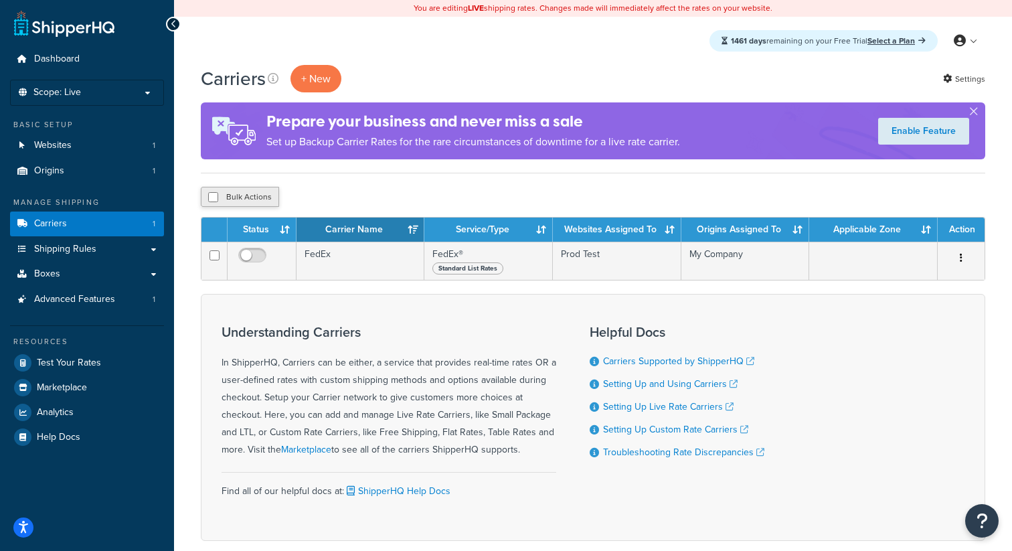
click at [234, 191] on button "Bulk Actions" at bounding box center [240, 197] width 78 height 20
checkbox input "true"
click at [363, 201] on button "Delete" at bounding box center [357, 197] width 46 height 20
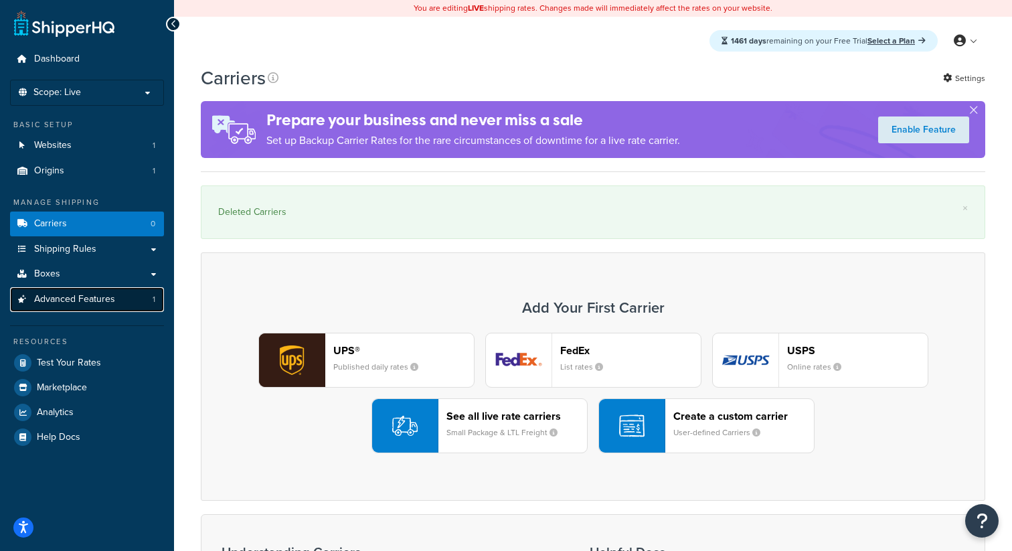
click at [138, 300] on link "Advanced Features 1" at bounding box center [87, 299] width 154 height 25
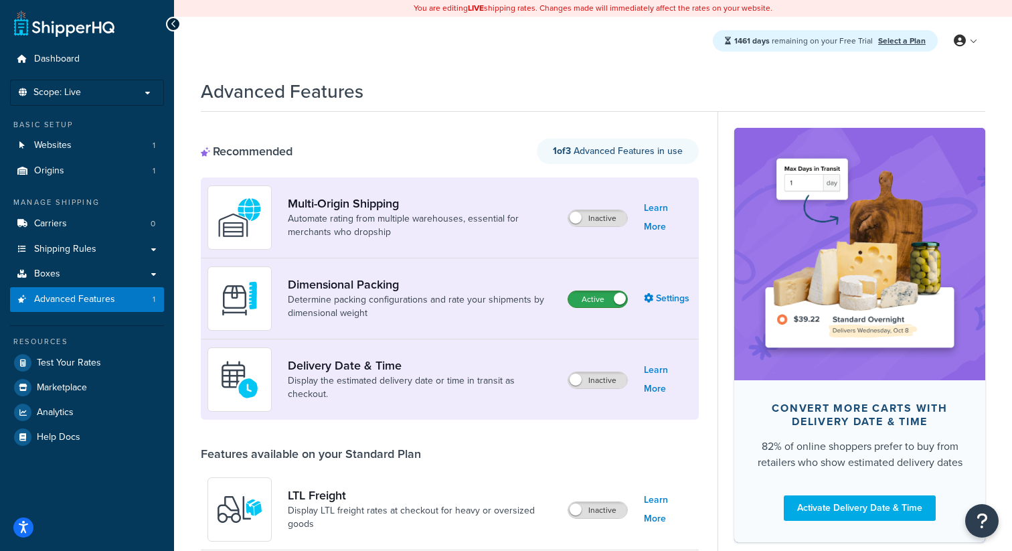
click at [597, 304] on label "Active" at bounding box center [597, 299] width 59 height 16
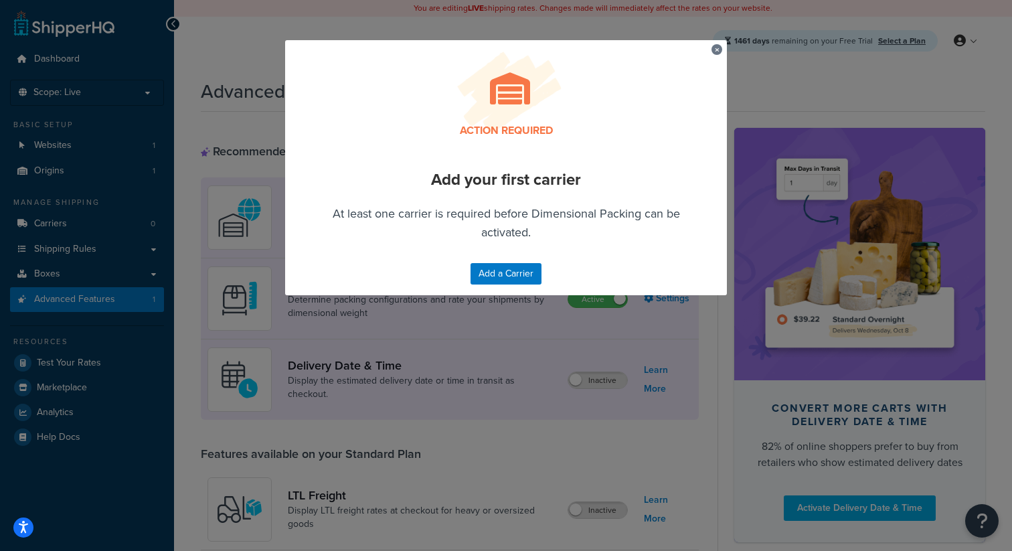
click at [708, 54] on div "Action required" at bounding box center [506, 89] width 442 height 98
click at [715, 48] on button "button" at bounding box center [712, 45] width 3 height 3
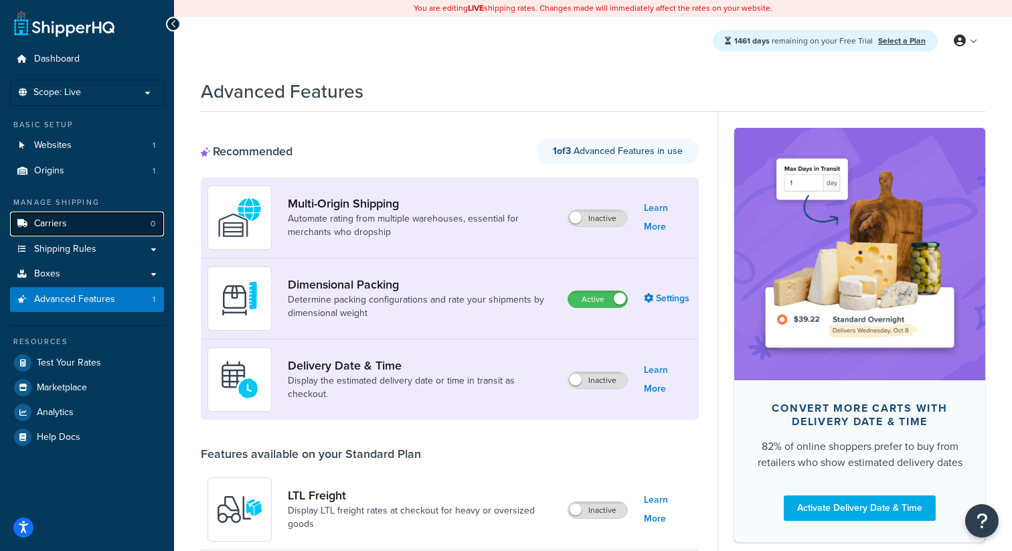
click at [106, 234] on link "Carriers 0" at bounding box center [87, 223] width 154 height 25
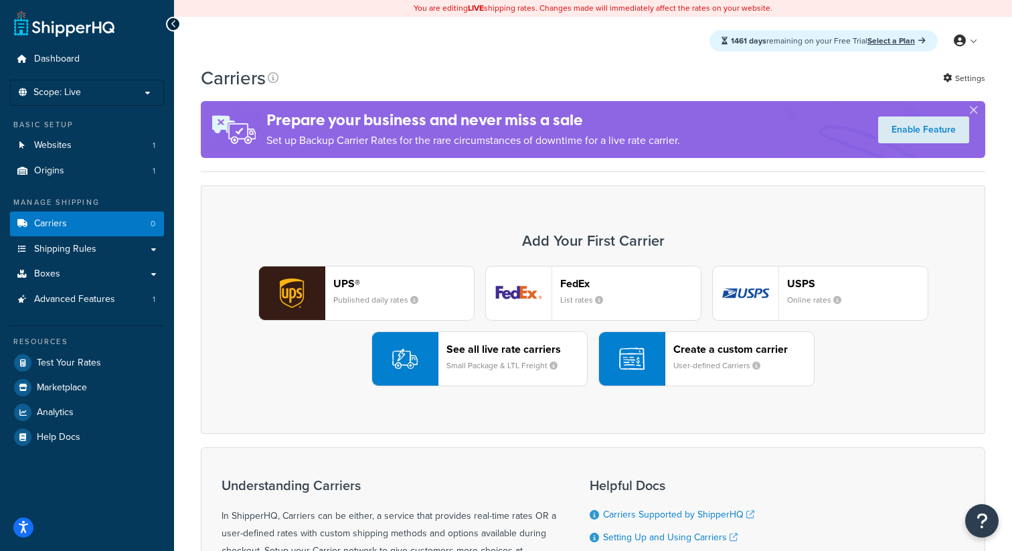
click at [572, 277] on header "FedEx" at bounding box center [630, 283] width 141 height 13
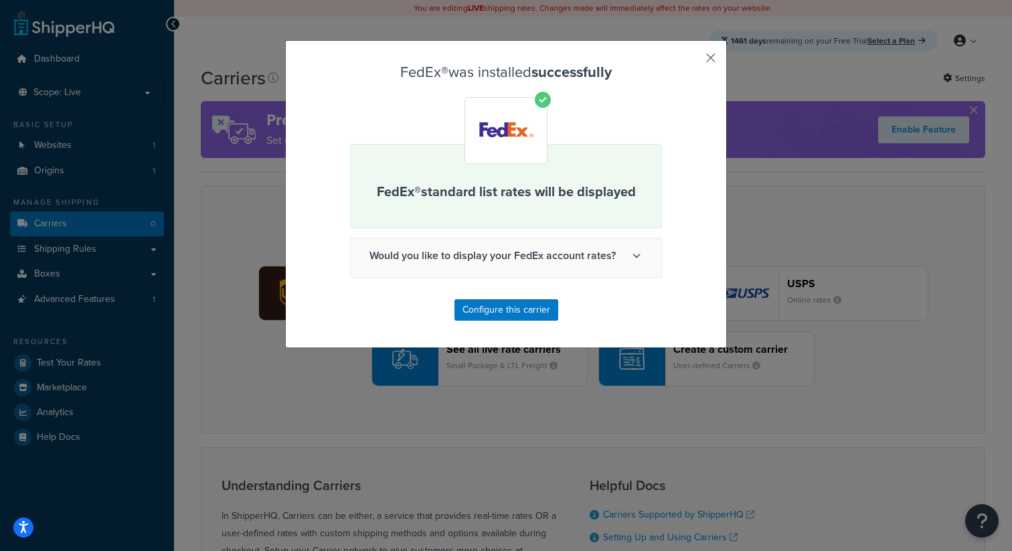
click at [693, 61] on button "button" at bounding box center [690, 62] width 3 height 3
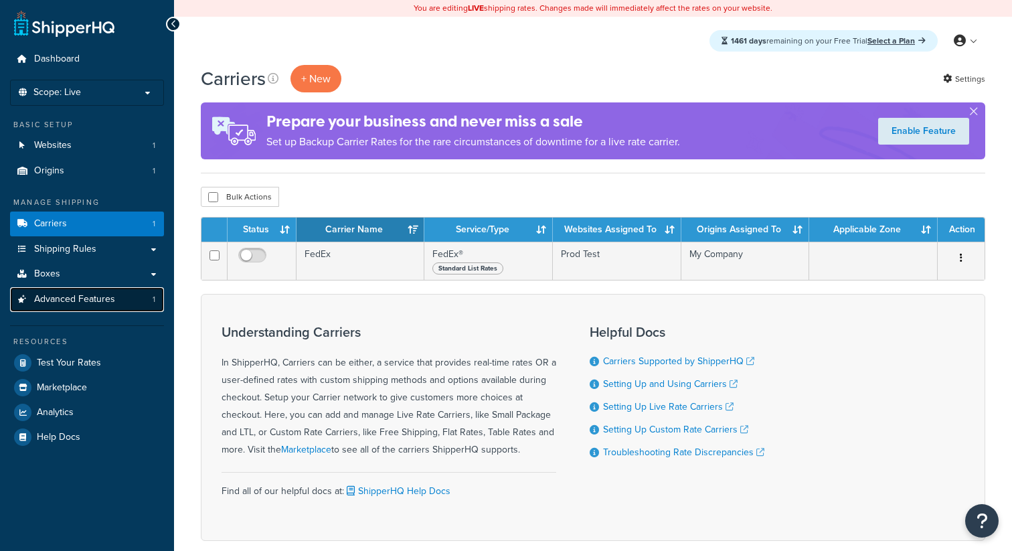
click at [96, 303] on span "Advanced Features" at bounding box center [74, 299] width 81 height 11
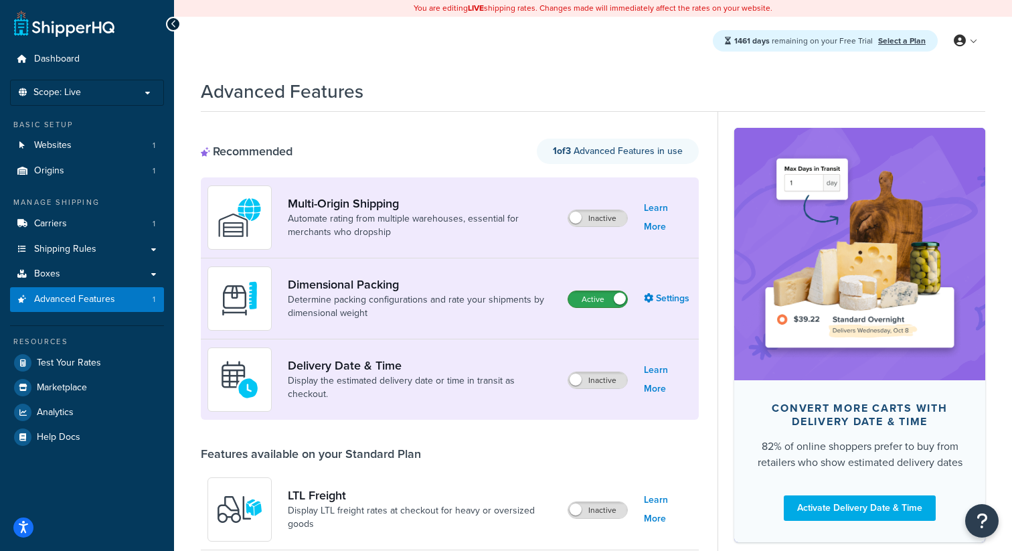
click at [604, 303] on label "Active" at bounding box center [597, 299] width 59 height 16
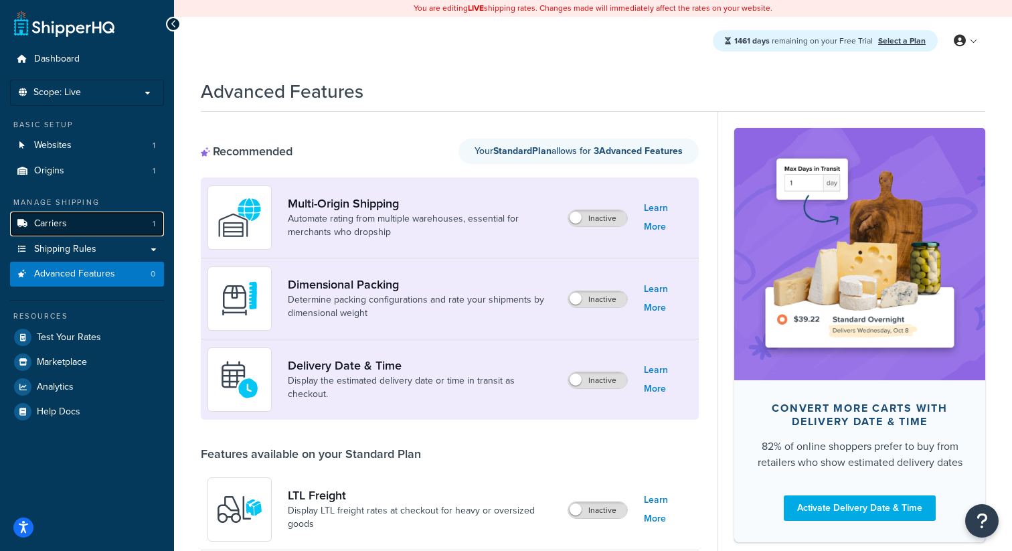
click at [143, 229] on link "Carriers 1" at bounding box center [87, 223] width 154 height 25
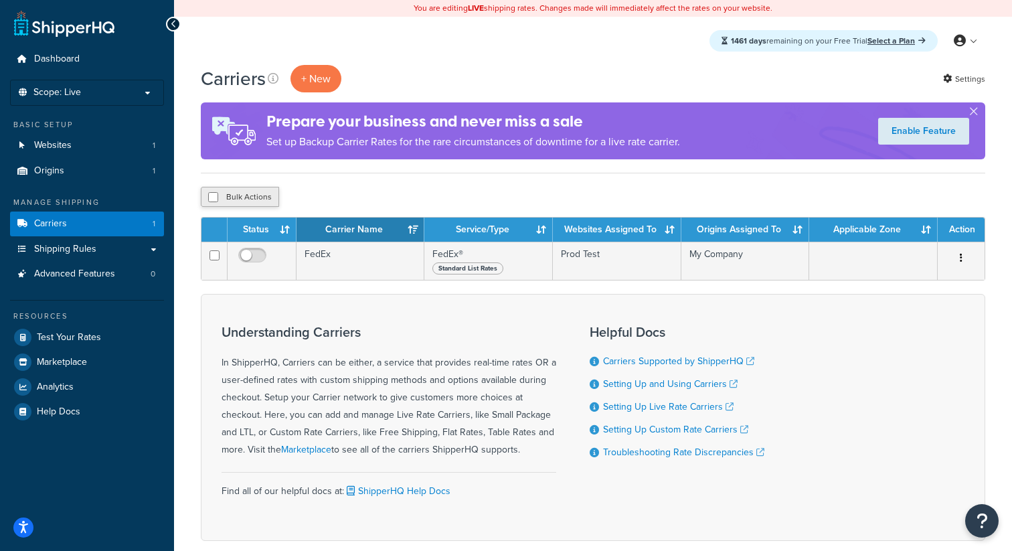
click at [263, 195] on button "Bulk Actions" at bounding box center [240, 197] width 78 height 20
checkbox input "true"
click at [383, 197] on div "Bulk Actions Duplicate Delete" at bounding box center [593, 197] width 784 height 20
click at [367, 197] on button "Delete" at bounding box center [357, 197] width 46 height 20
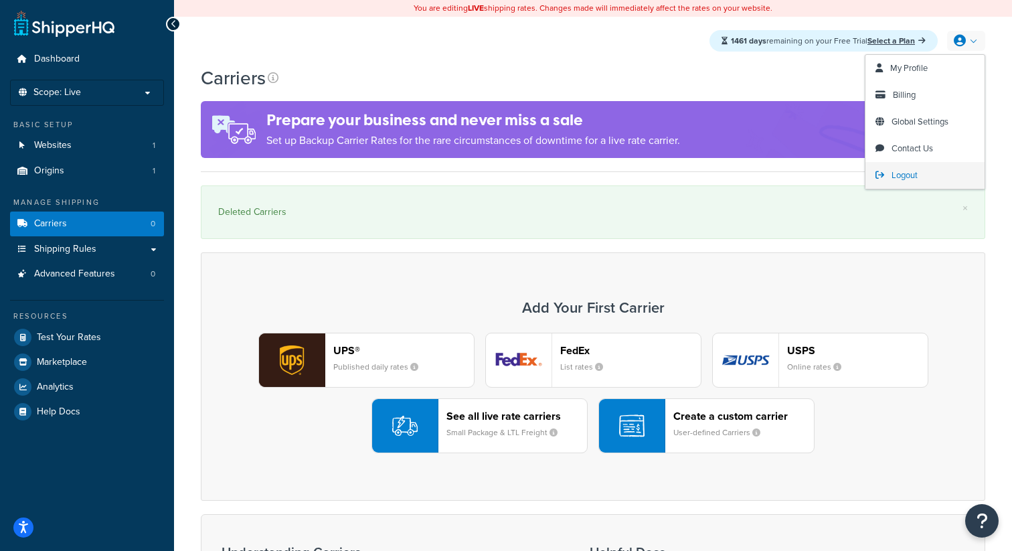
click at [899, 181] on span "Logout" at bounding box center [904, 175] width 26 height 13
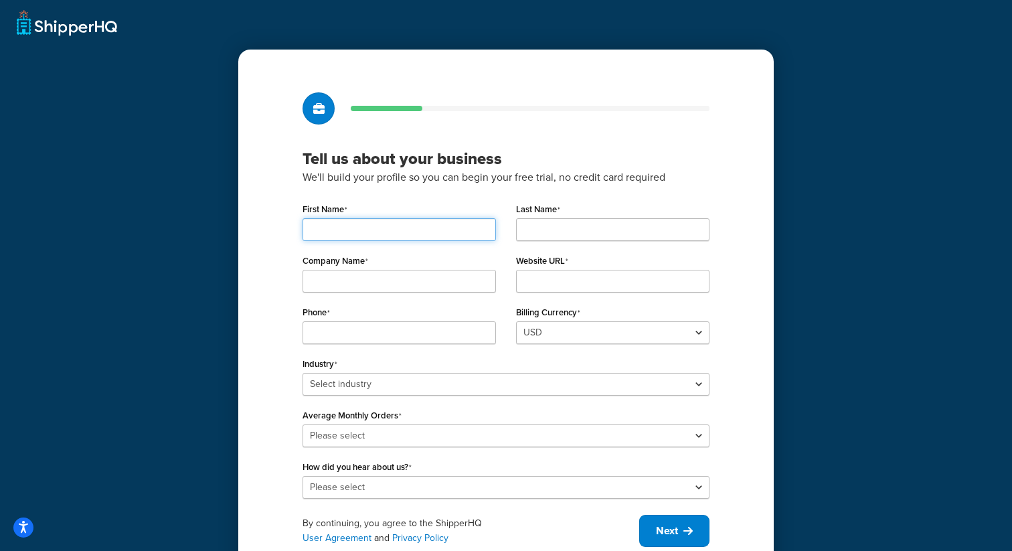
click at [380, 219] on input "First Name" at bounding box center [399, 229] width 193 height 23
type input "Playwright"
type input "Automation"
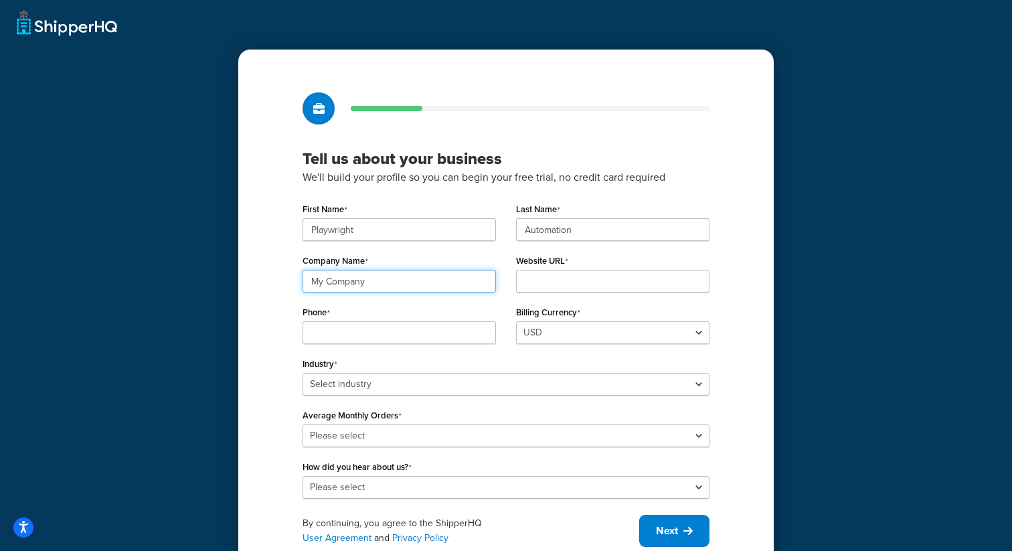
drag, startPoint x: 376, startPoint y: 283, endPoint x: 220, endPoint y: 283, distance: 156.6
click at [220, 283] on div "Tell us about your business We'll build your profile so you can begin your free…" at bounding box center [506, 295] width 1012 height 590
type input "Prod Test"
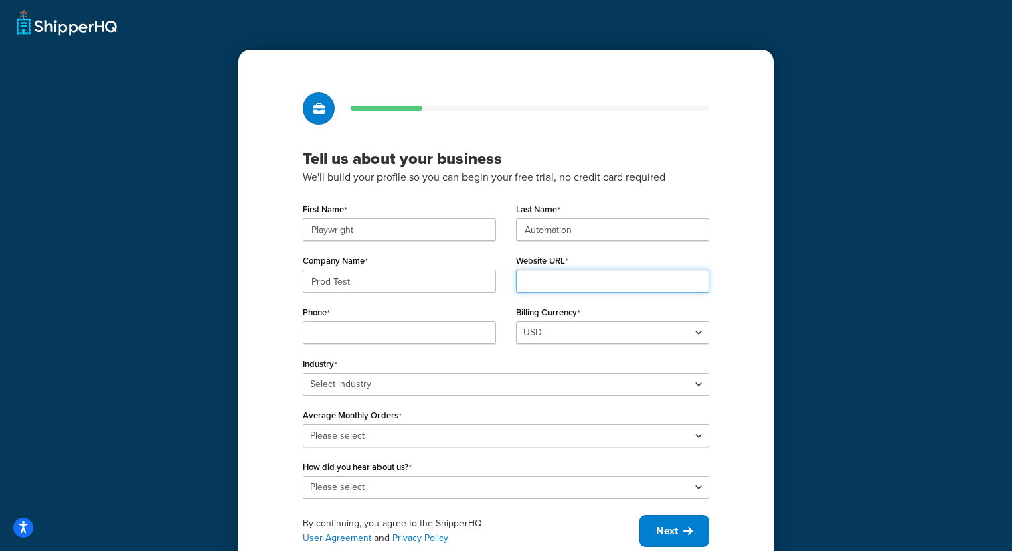
click at [529, 286] on input "Website URL" at bounding box center [612, 281] width 193 height 23
click at [578, 280] on input "www.pw" at bounding box center [612, 281] width 193 height 23
drag, startPoint x: 578, startPoint y: 280, endPoint x: 471, endPoint y: 280, distance: 106.4
click at [471, 280] on div "Company Name Prod Test Website URL www.pw" at bounding box center [505, 277] width 427 height 52
paste input "prodtests.com"
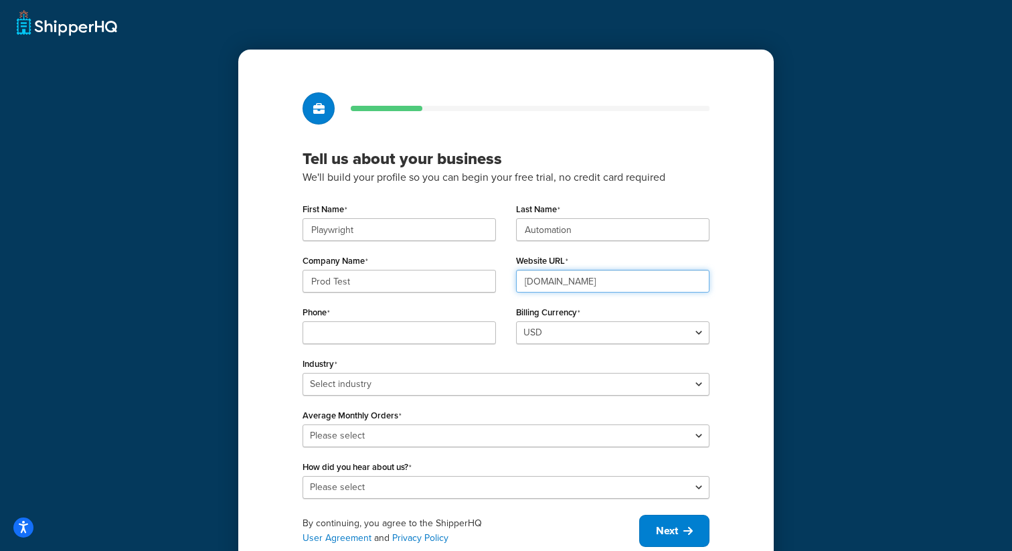
type input "[DOMAIN_NAME]"
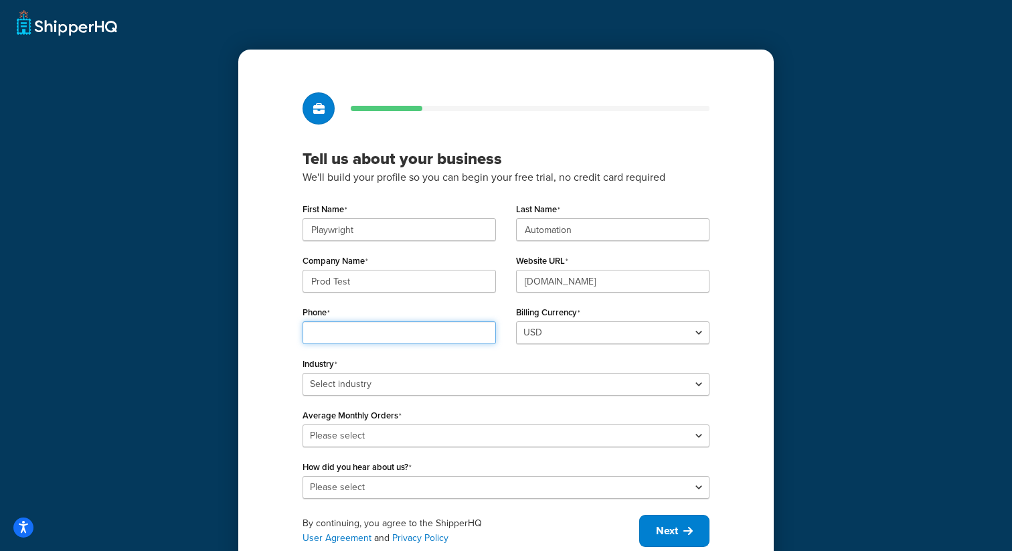
click at [395, 339] on input "Phone" at bounding box center [399, 332] width 193 height 23
type input "23423423456"
click at [398, 359] on div "Industry Select industry Automotive Adult Agriculture Alcohol, Tobacco & CBD Ar…" at bounding box center [506, 374] width 407 height 41
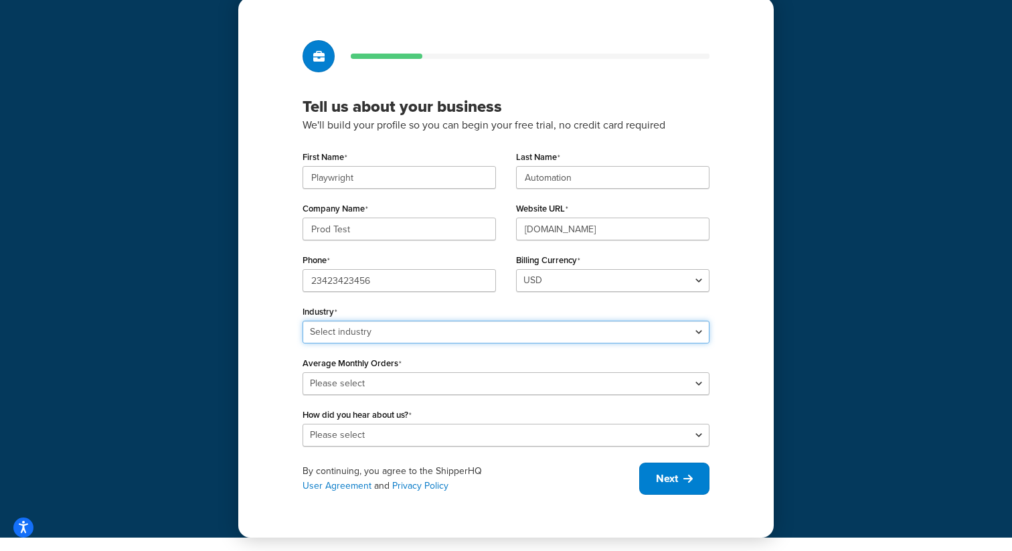
click at [394, 331] on select "Select industry Automotive Adult Agriculture Alcohol, Tobacco & CBD Arts & Craf…" at bounding box center [506, 332] width 407 height 23
select select "6"
click at [303, 321] on select "Select industry Automotive Adult Agriculture Alcohol, Tobacco & CBD Arts & Craf…" at bounding box center [506, 332] width 407 height 23
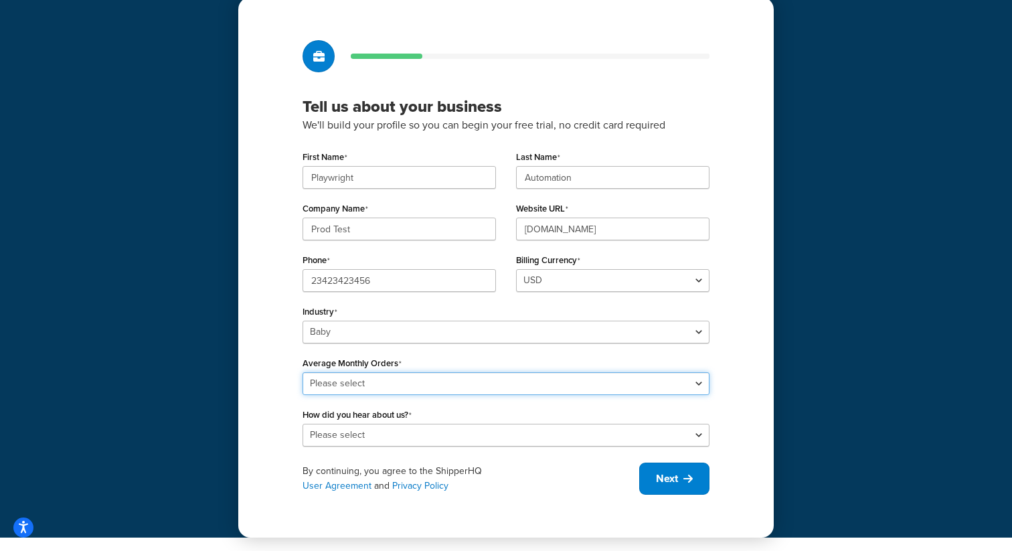
click at [351, 383] on select "Please select 0-500 501-1,000 1,001-10,000 10,001-20,000 Over 20,000" at bounding box center [506, 383] width 407 height 23
select select "3"
click at [303, 372] on select "Please select 0-500 501-1,000 1,001-10,000 10,001-20,000 Over 20,000" at bounding box center [506, 383] width 407 height 23
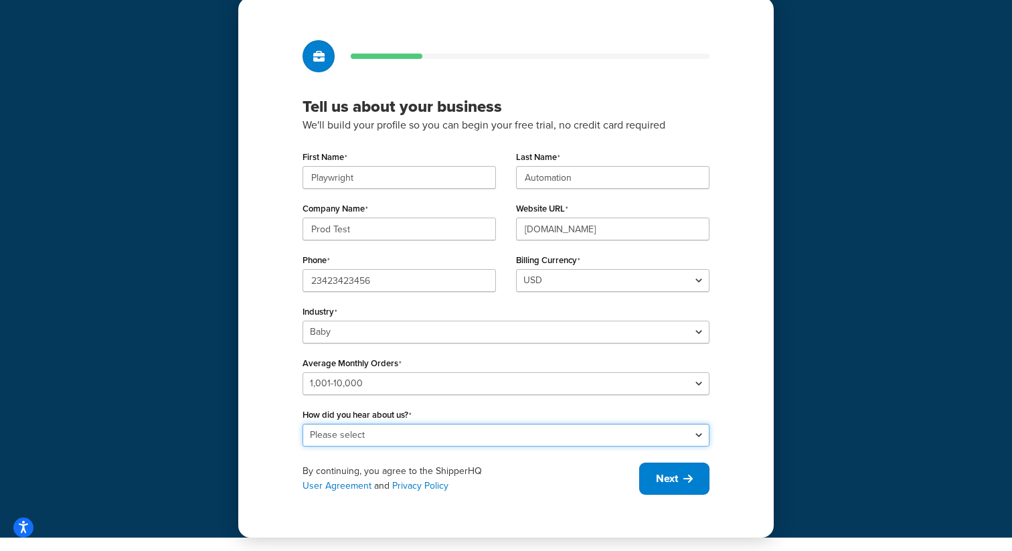
click at [364, 432] on select "Please select Online Search App Store or Marketplace Listing Referred by Agency…" at bounding box center [506, 435] width 407 height 23
select select "5"
click at [303, 424] on select "Please select Online Search App Store or Marketplace Listing Referred by Agency…" at bounding box center [506, 435] width 407 height 23
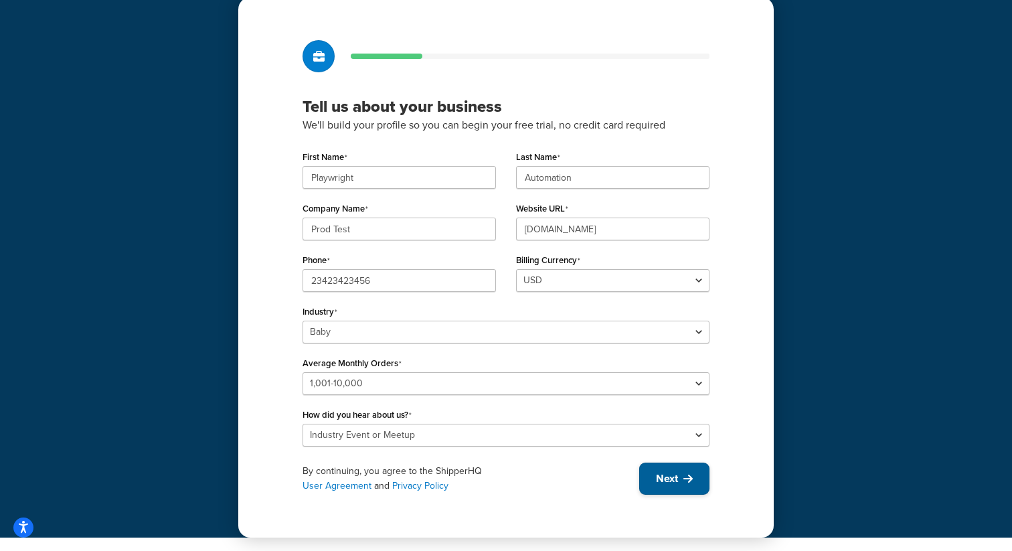
click at [684, 479] on icon at bounding box center [687, 478] width 9 height 11
click at [686, 478] on div "By continuing, you agree to the ShipperHQ User Agreement and Privacy Policy Next" at bounding box center [506, 478] width 407 height 32
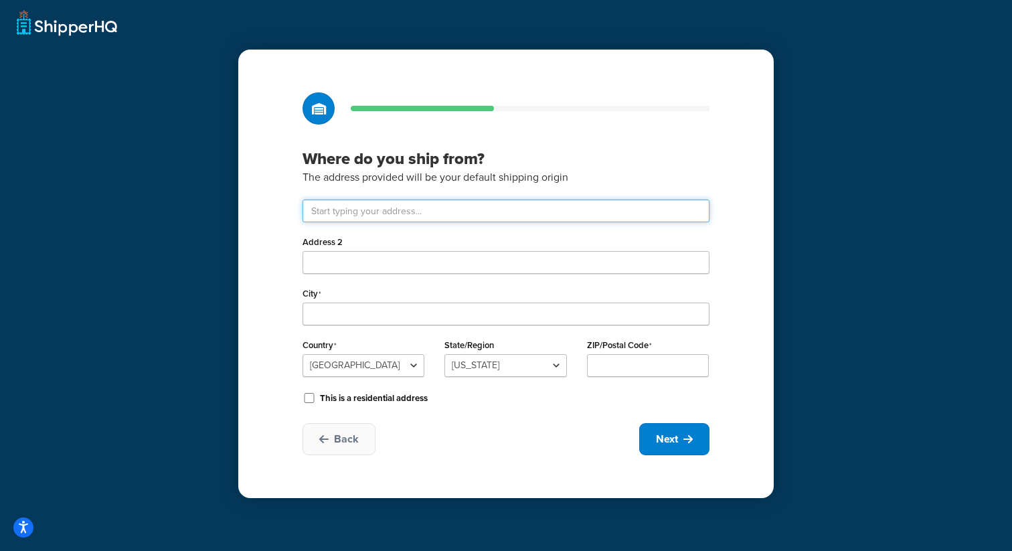
click at [499, 215] on input "text" at bounding box center [506, 210] width 407 height 23
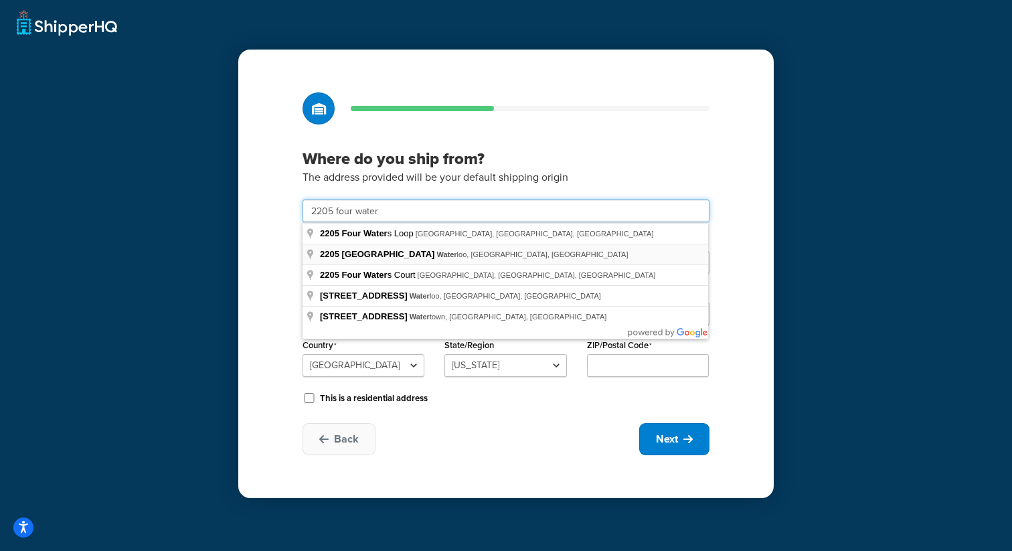
type input "2205 Four Waters Lp"
type input "Andice"
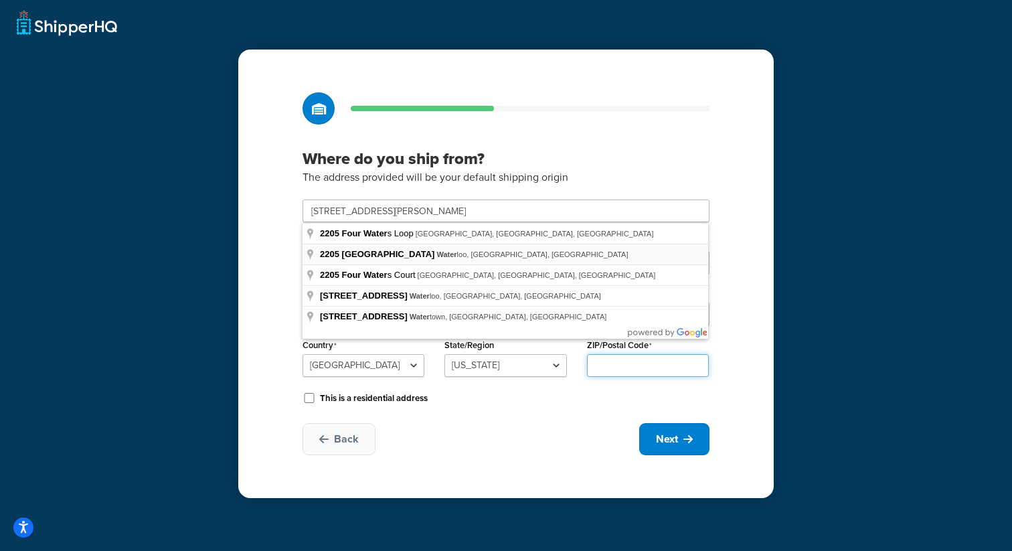
type input "78628"
click at [534, 374] on select "Alabama Alaska American Samoa Arizona Arkansas Armed Forces Americas Armed Forc…" at bounding box center [505, 365] width 122 height 23
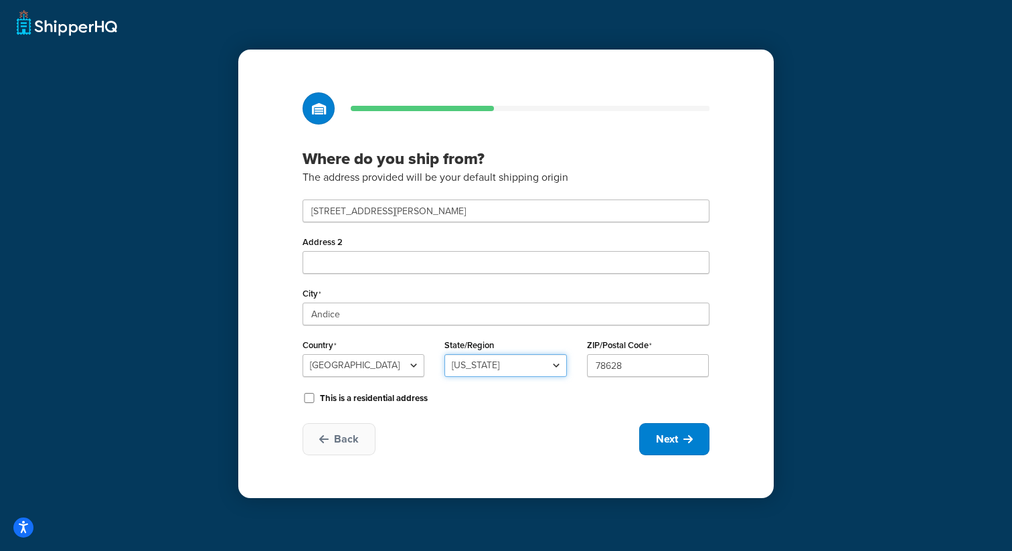
click at [444, 354] on select "Alabama Alaska American Samoa Arizona Arkansas Armed Forces Americas Armed Forc…" at bounding box center [505, 365] width 122 height 23
click at [677, 443] on span "Next" at bounding box center [667, 439] width 22 height 15
select select "1"
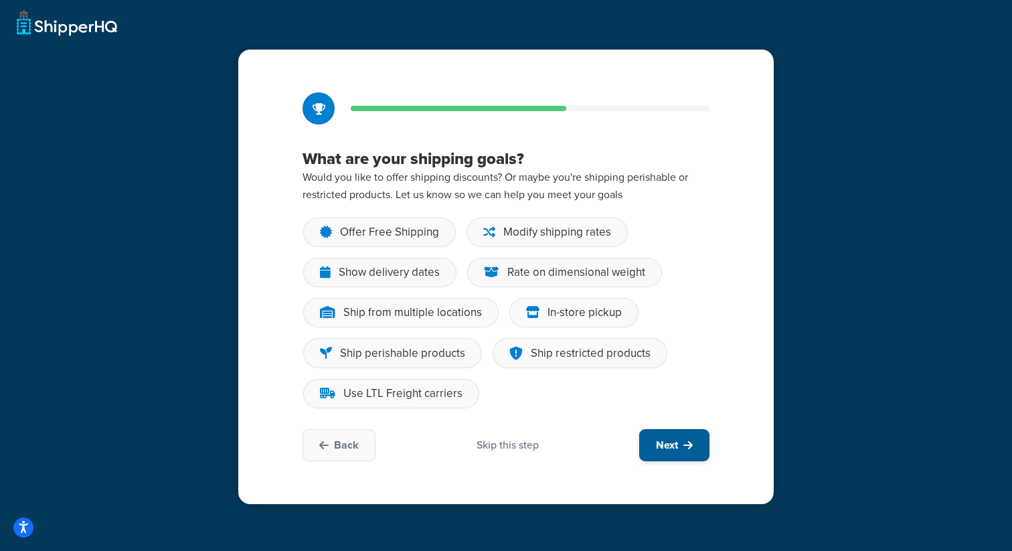
click at [674, 440] on span "Next" at bounding box center [667, 445] width 22 height 15
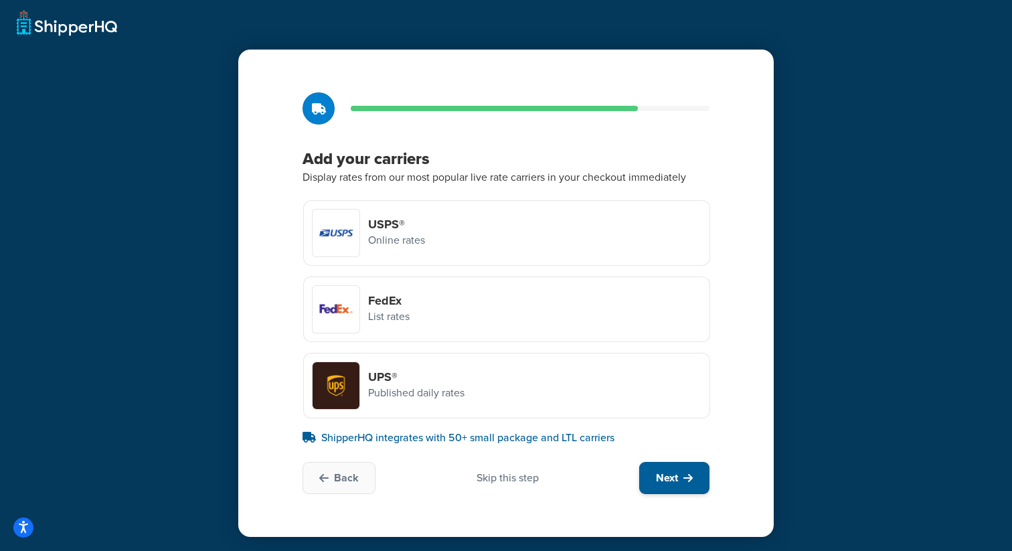
click at [675, 470] on span "Next" at bounding box center [667, 477] width 22 height 15
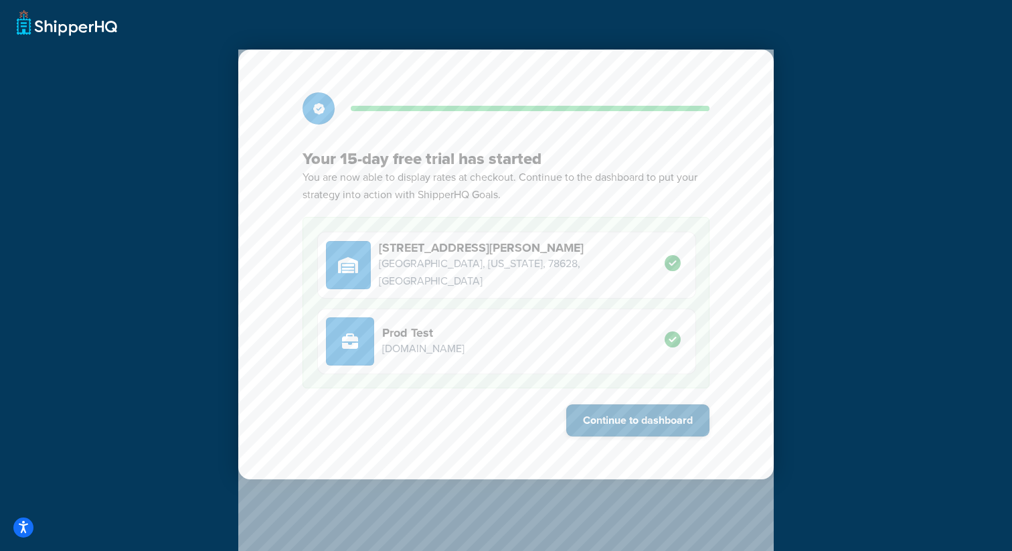
click at [657, 433] on button "Continue to dashboard" at bounding box center [637, 420] width 143 height 32
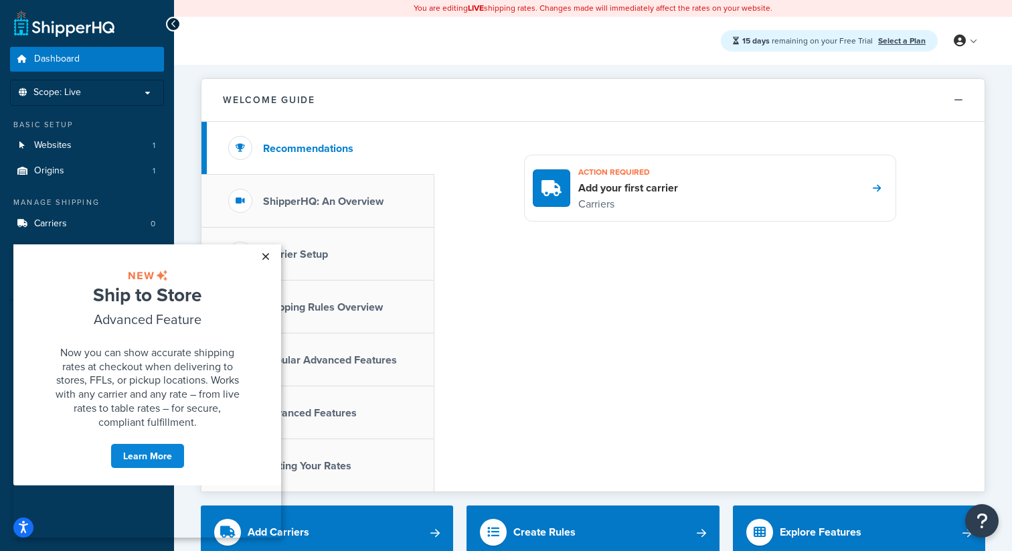
click at [268, 260] on link "×" at bounding box center [265, 256] width 23 height 24
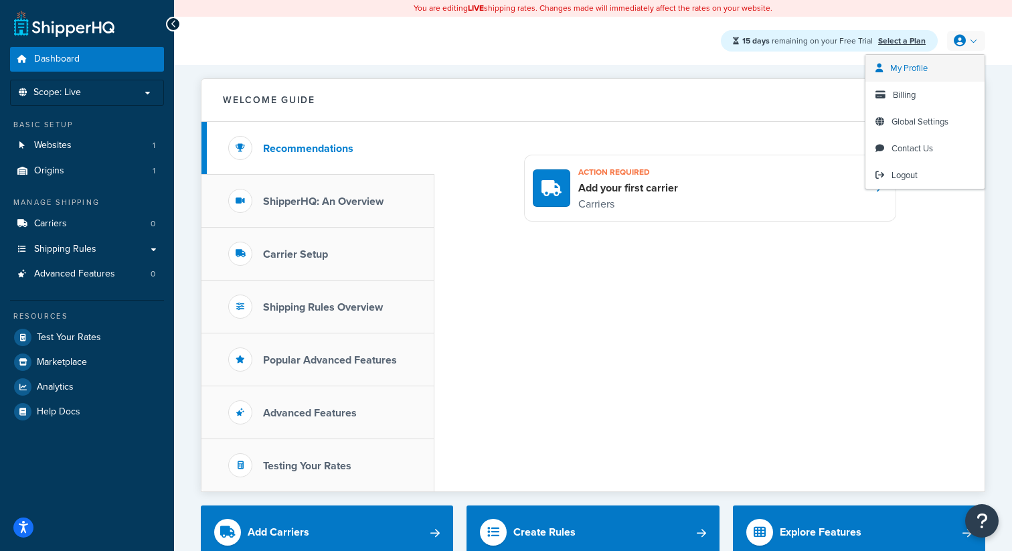
click at [937, 68] on link "My Profile" at bounding box center [924, 68] width 119 height 27
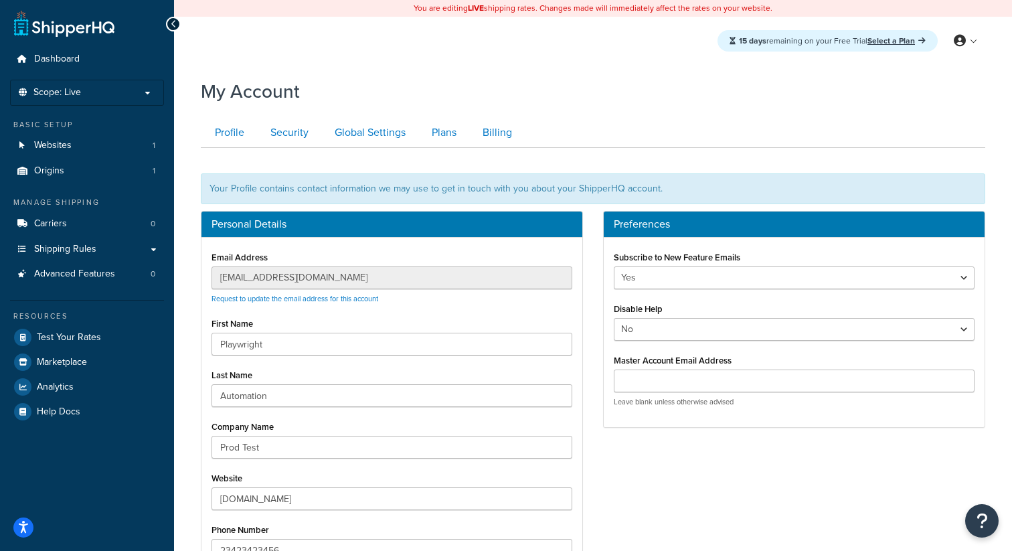
click at [211, 277] on div "Email Address [EMAIL_ADDRESS][DOMAIN_NAME] Request to update the email address …" at bounding box center [391, 410] width 381 height 344
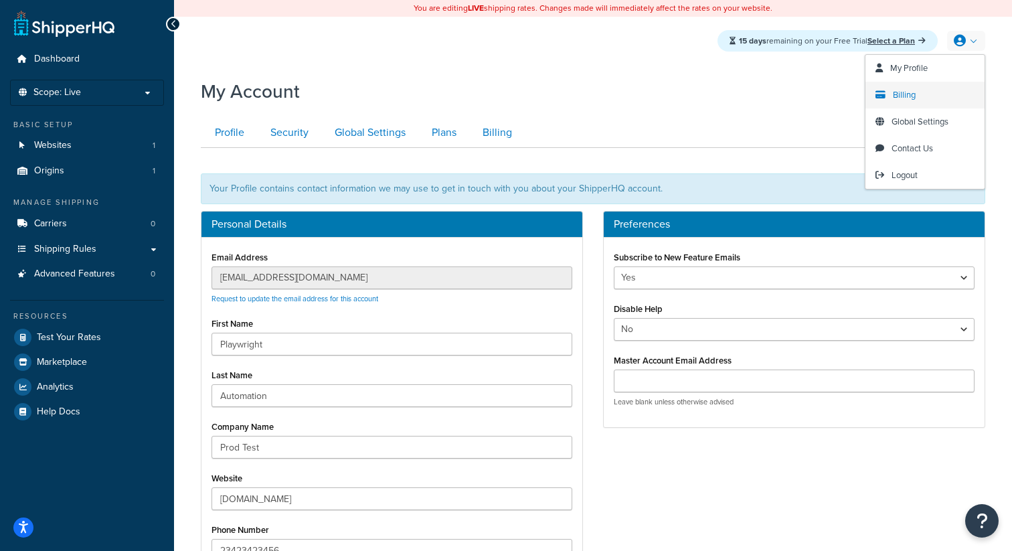
click at [918, 93] on link "Billing" at bounding box center [924, 95] width 119 height 27
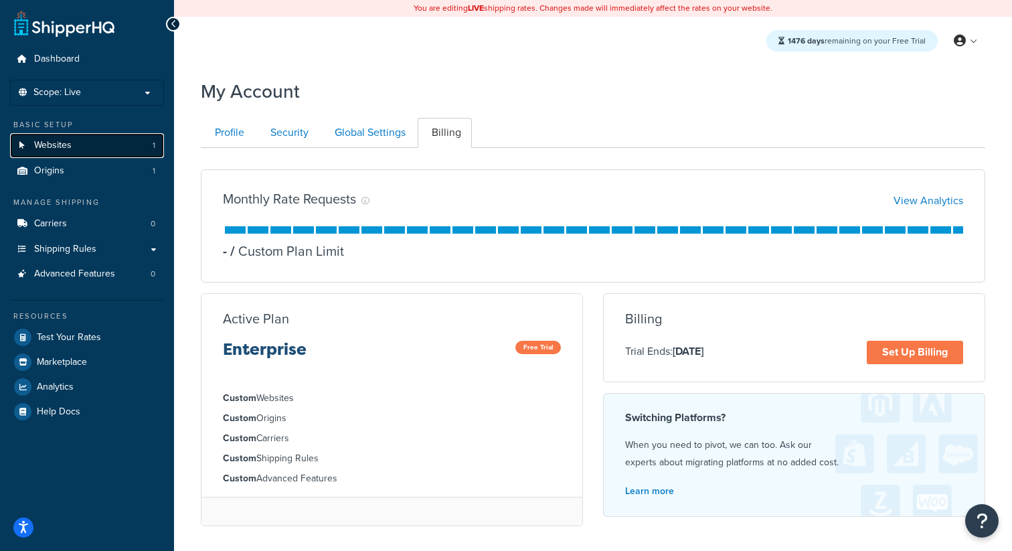
click at [84, 154] on link "Websites 1" at bounding box center [87, 145] width 154 height 25
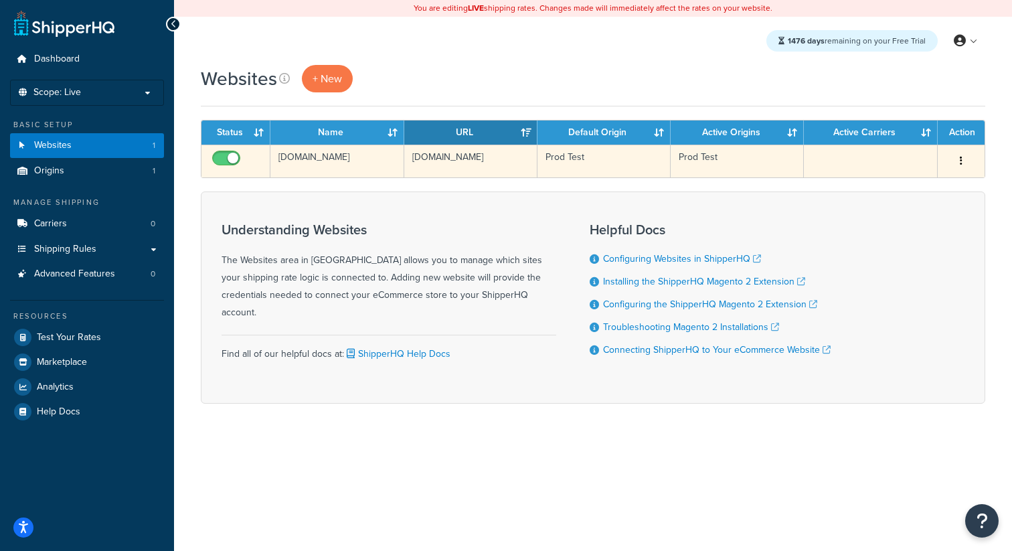
click at [342, 159] on td "[DOMAIN_NAME]" at bounding box center [336, 161] width 133 height 33
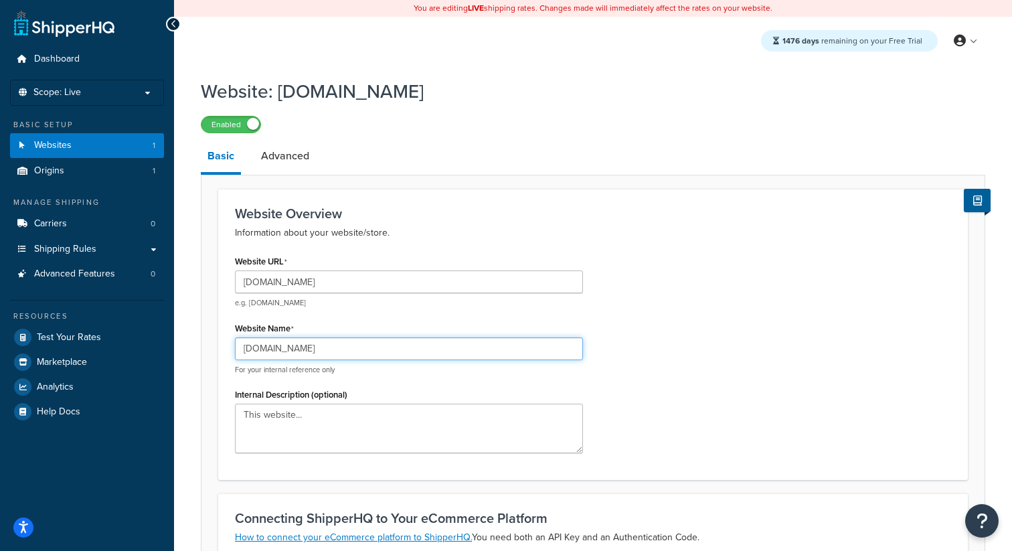
drag, startPoint x: 350, startPoint y: 351, endPoint x: 207, endPoint y: 346, distance: 143.3
click at [207, 346] on form "Website Overview Information about your website/store. Website URL [DOMAIN_NAME…" at bounding box center [592, 521] width 783 height 665
type input "Prod Test"
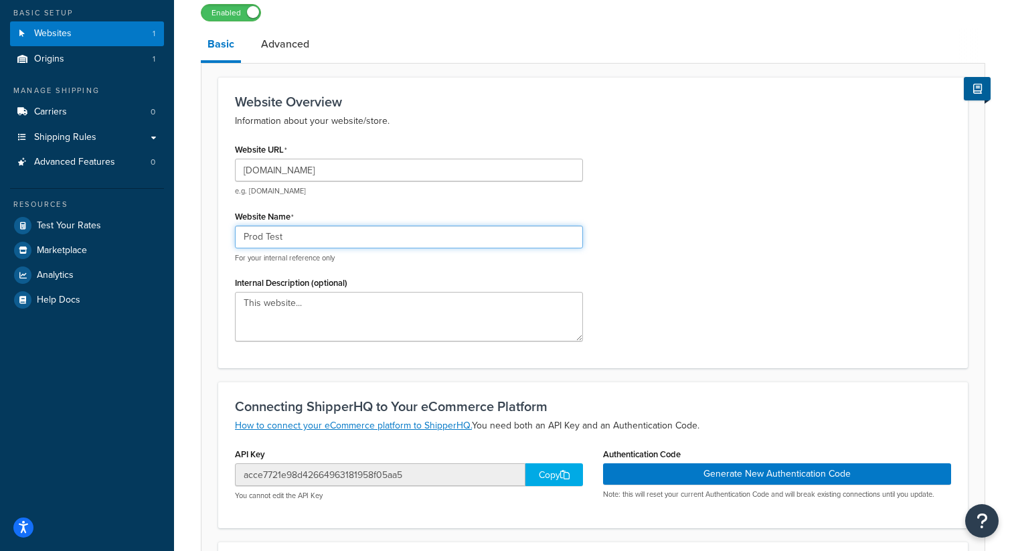
scroll to position [372, 0]
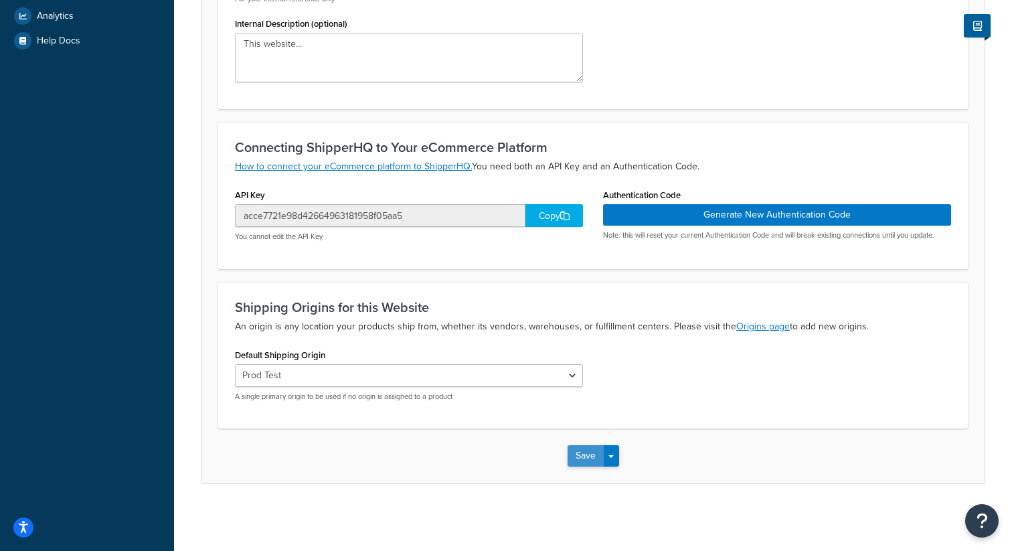
click at [587, 466] on button "Save" at bounding box center [586, 455] width 36 height 21
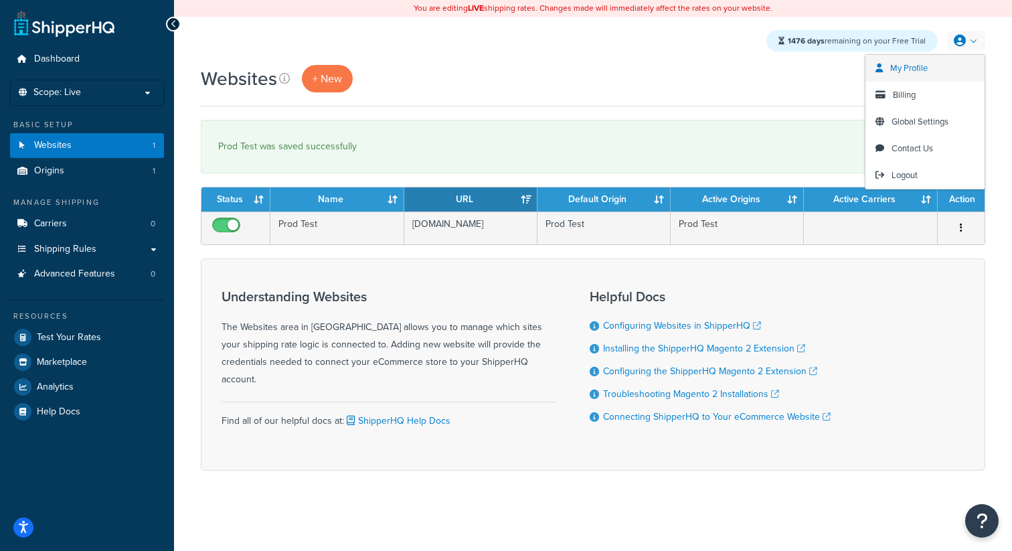
click at [923, 70] on span "My Profile" at bounding box center [908, 68] width 37 height 13
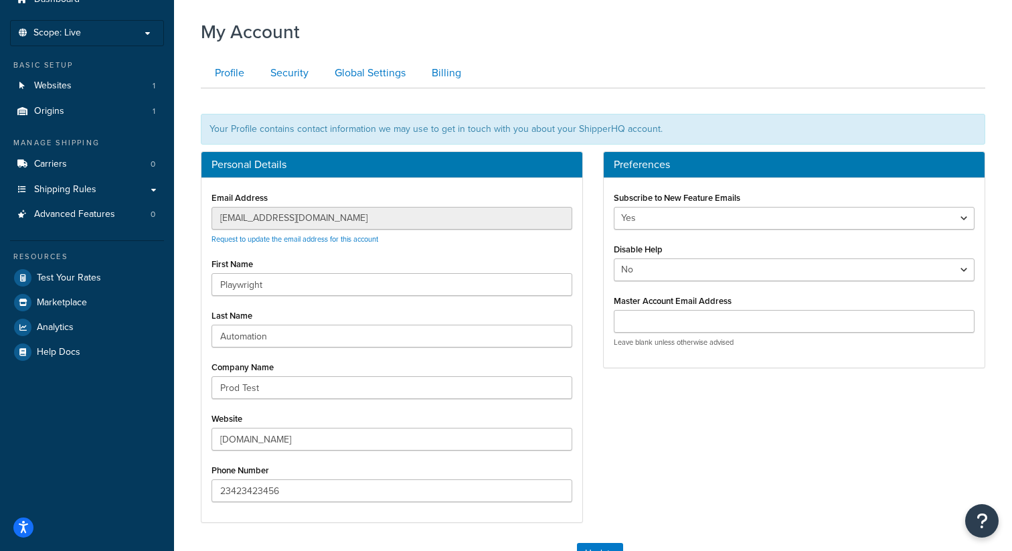
scroll to position [70, 0]
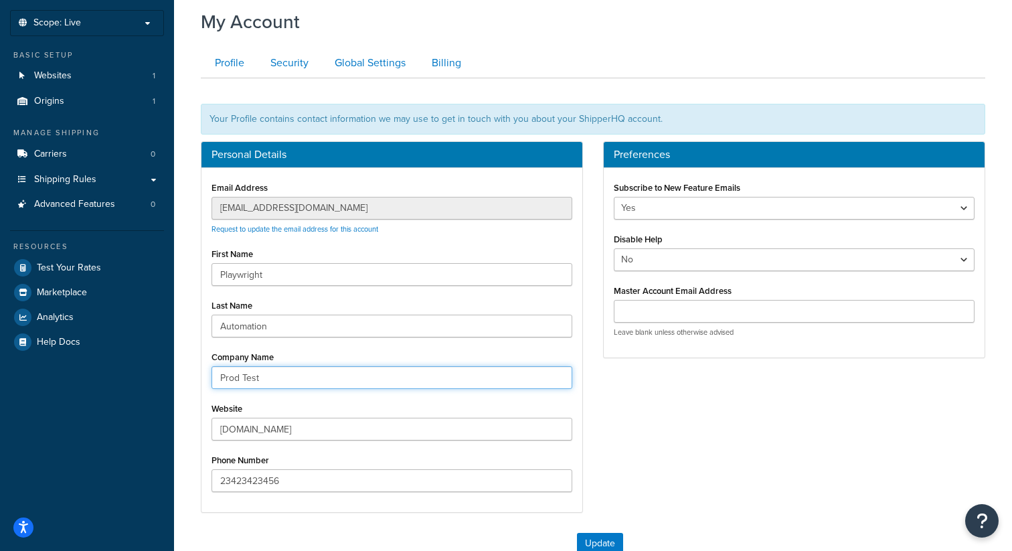
drag, startPoint x: 260, startPoint y: 378, endPoint x: 188, endPoint y: 378, distance: 72.3
click at [188, 378] on div "My Account Contact Us Send Us A Message Contact Information Name * Email * Comp…" at bounding box center [593, 338] width 838 height 672
type input "C"
type input "My Company"
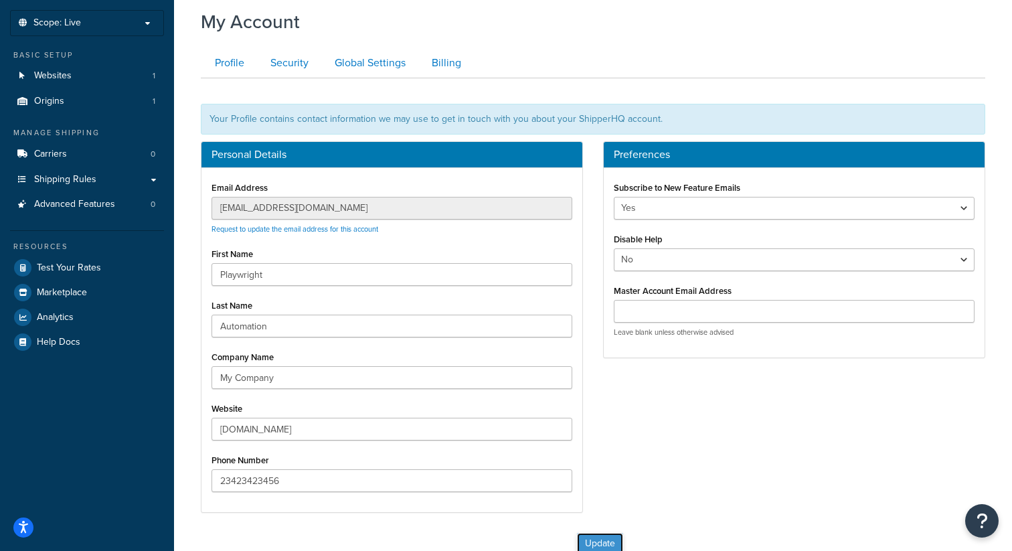
click at [581, 536] on button "Update" at bounding box center [600, 543] width 46 height 21
